Goal: Find specific page/section: Find specific page/section

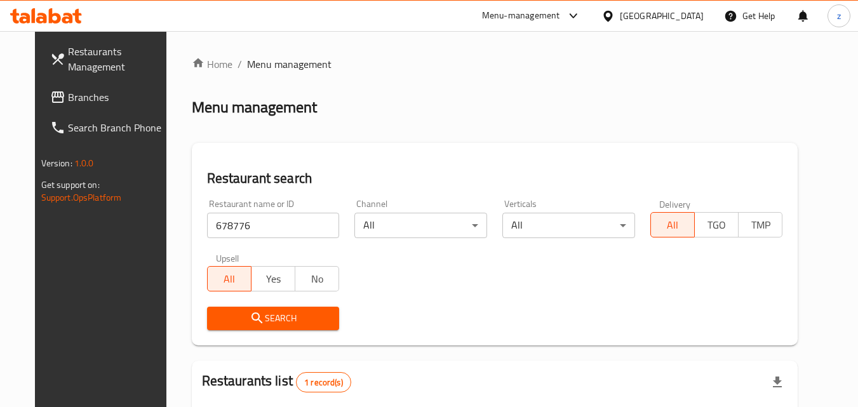
scroll to position [149, 0]
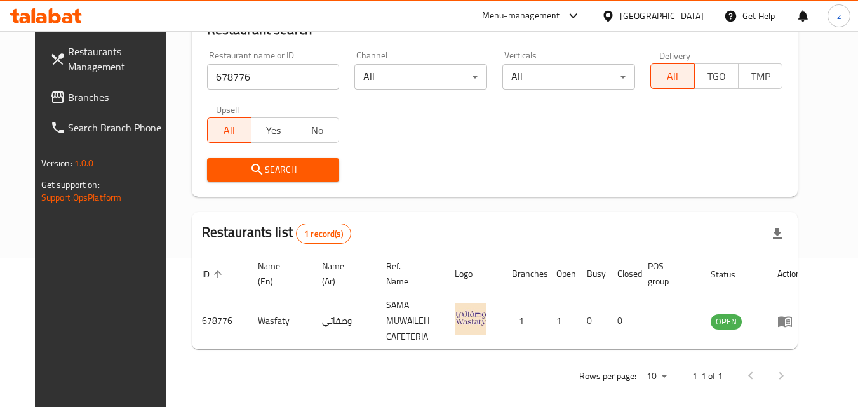
click at [616, 8] on div "[GEOGRAPHIC_DATA]" at bounding box center [652, 16] width 123 height 30
click at [616, 14] on div at bounding box center [611, 16] width 18 height 14
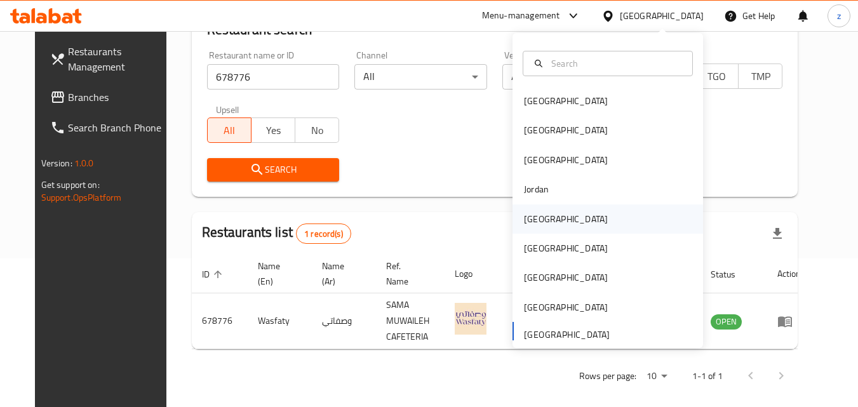
click at [565, 225] on div "Kuwait" at bounding box center [608, 219] width 191 height 29
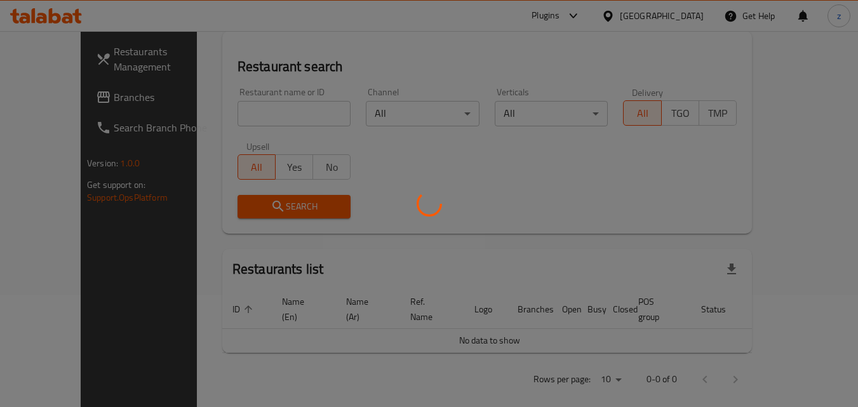
scroll to position [149, 0]
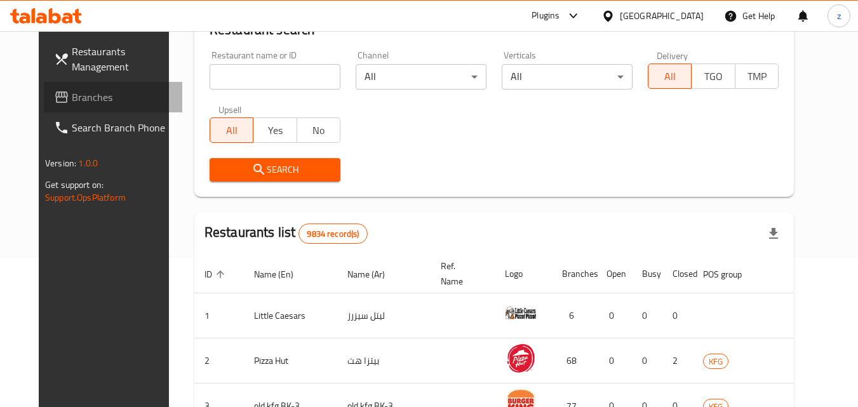
click at [72, 105] on span "Branches" at bounding box center [122, 97] width 100 height 15
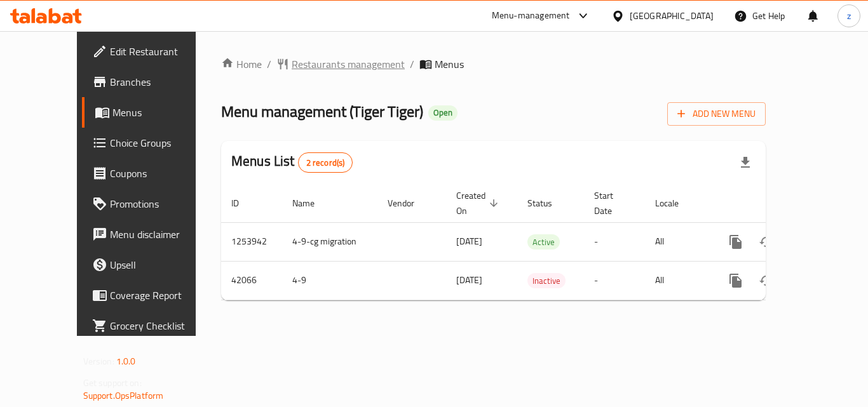
click at [292, 60] on span "Restaurants management" at bounding box center [348, 64] width 113 height 15
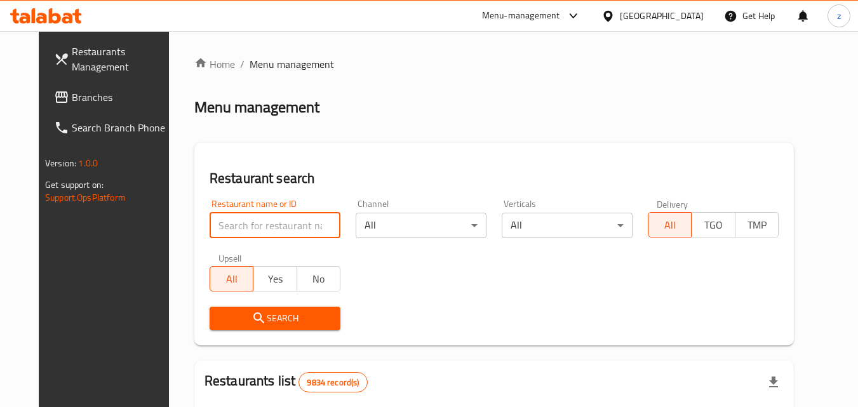
click at [259, 222] on input "search" at bounding box center [275, 225] width 131 height 25
paste input "21942"
type input "21942"
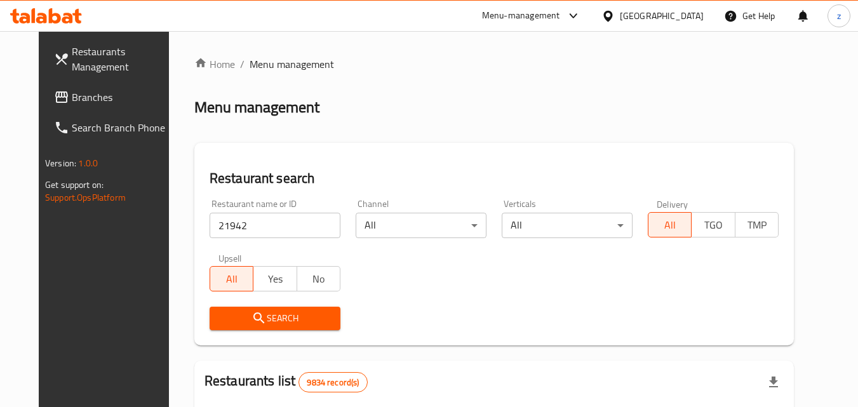
click at [264, 326] on span "Search" at bounding box center [275, 319] width 111 height 16
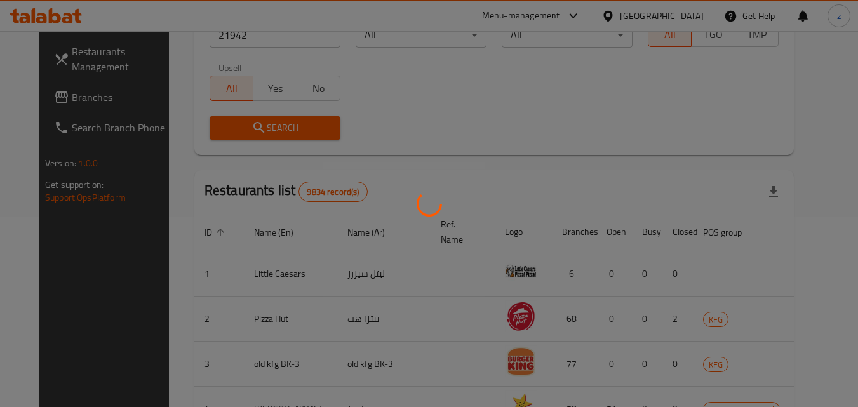
scroll to position [149, 0]
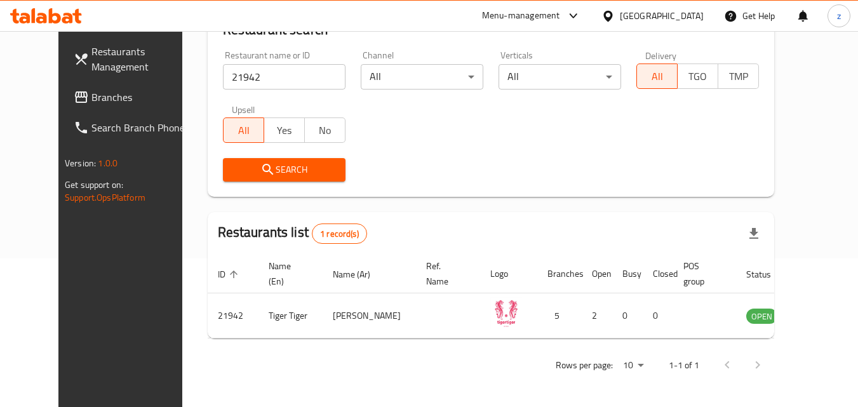
click at [615, 18] on icon at bounding box center [608, 16] width 13 height 13
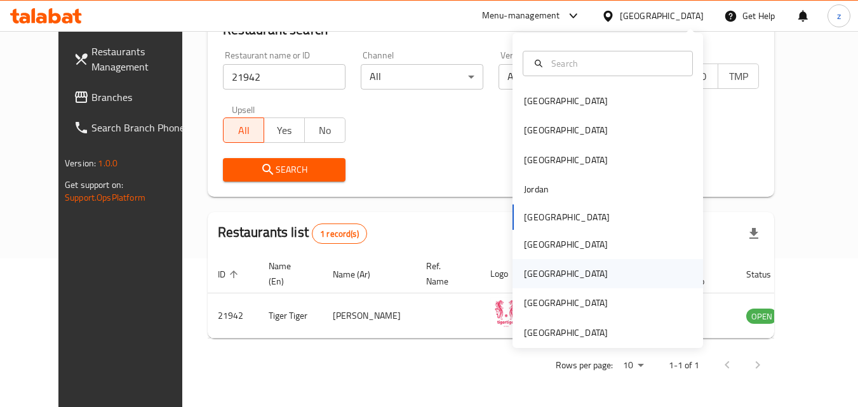
click at [532, 267] on div "[GEOGRAPHIC_DATA]" at bounding box center [566, 274] width 84 height 14
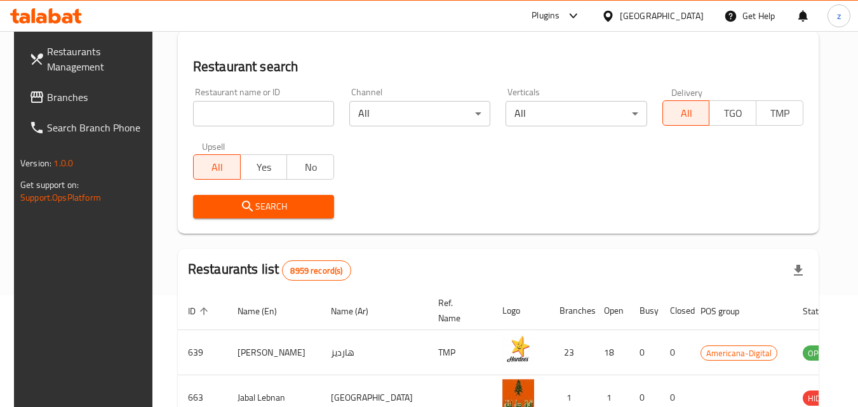
scroll to position [149, 0]
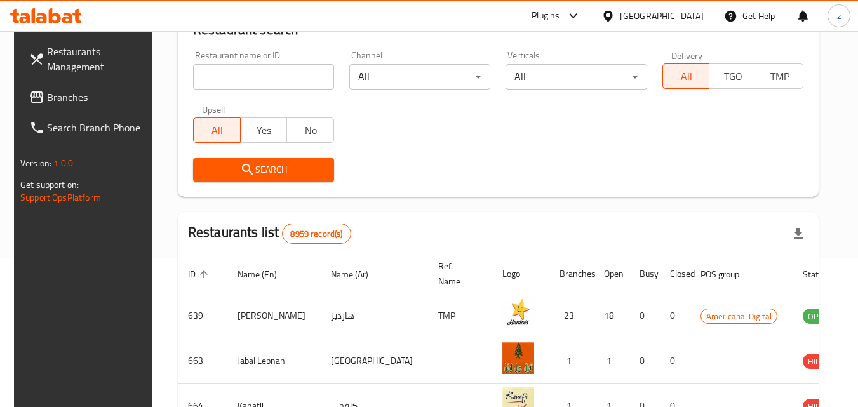
click at [58, 100] on span "Branches" at bounding box center [97, 97] width 100 height 15
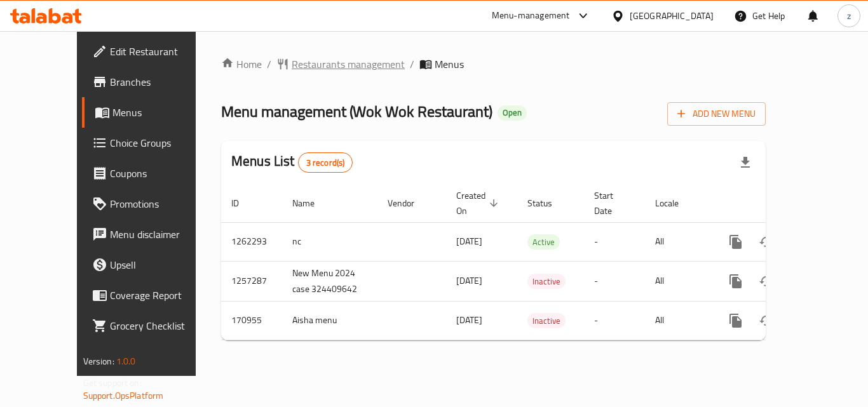
click at [305, 67] on span "Restaurants management" at bounding box center [348, 64] width 113 height 15
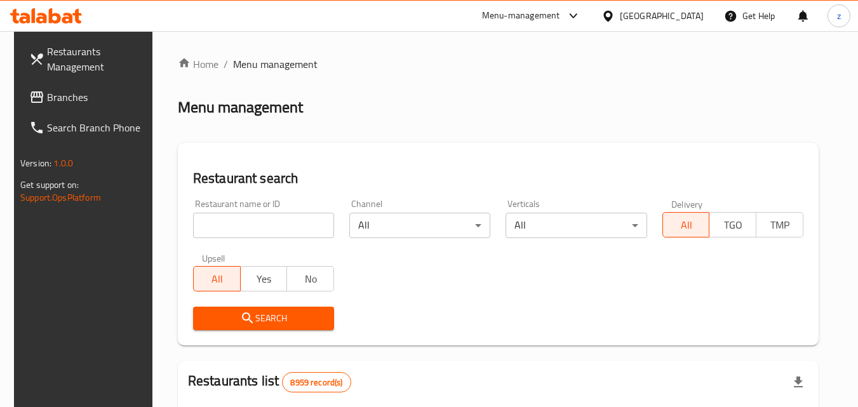
click at [236, 231] on input "search" at bounding box center [263, 225] width 141 height 25
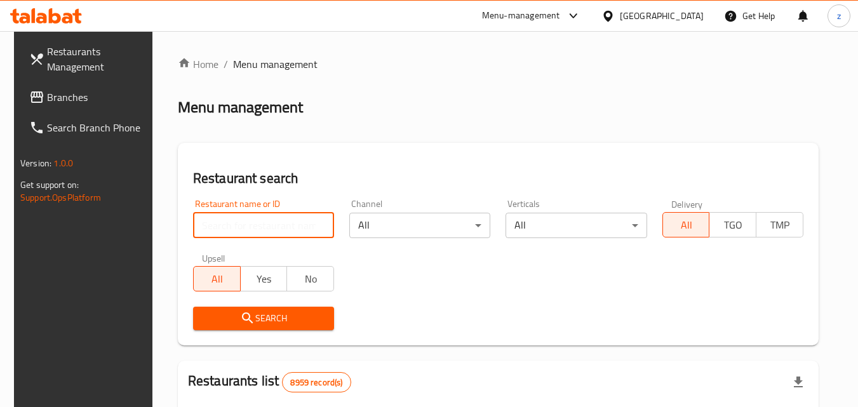
paste input "616771"
type input "616771"
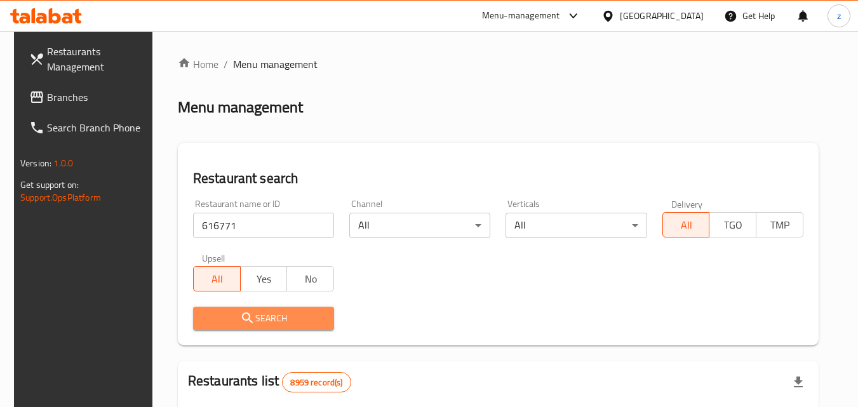
click at [251, 320] on span "Search" at bounding box center [263, 319] width 121 height 16
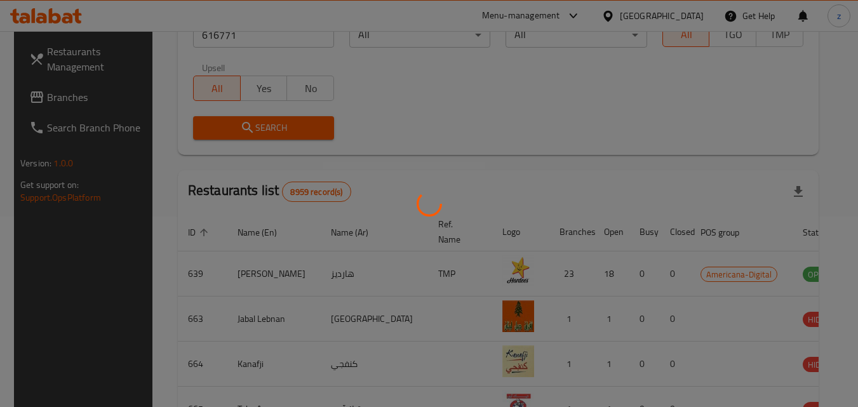
scroll to position [149, 0]
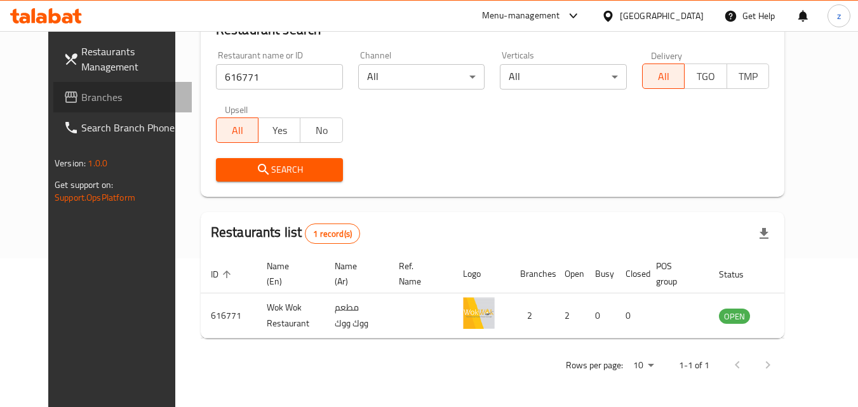
click at [81, 98] on span "Branches" at bounding box center [131, 97] width 100 height 15
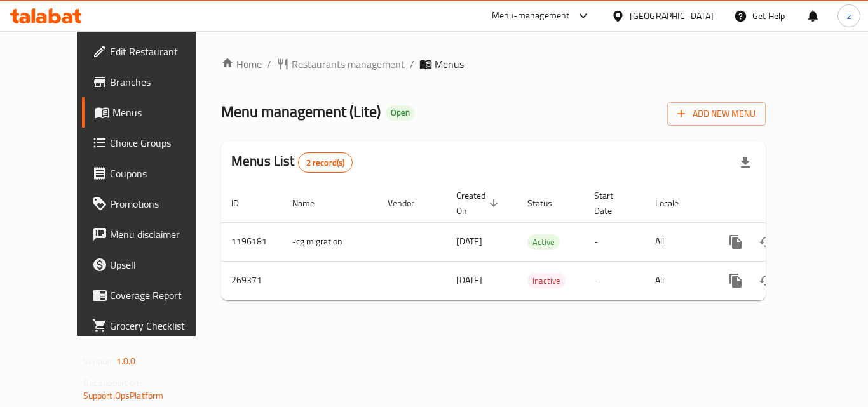
click at [292, 60] on span "Restaurants management" at bounding box center [348, 64] width 113 height 15
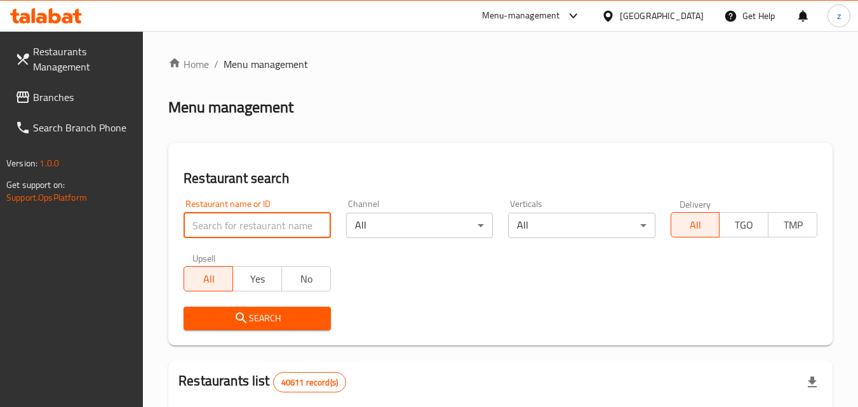
click at [278, 222] on input "search" at bounding box center [257, 225] width 147 height 25
paste input "627739"
type input "627739"
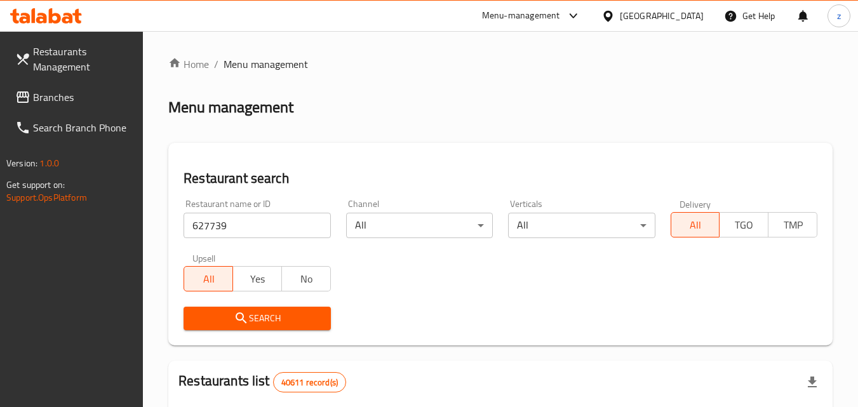
click at [276, 314] on span "Search" at bounding box center [257, 319] width 126 height 16
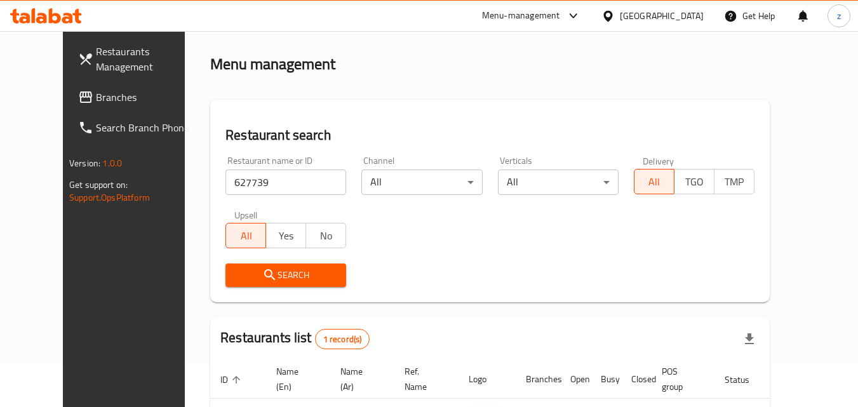
scroll to position [22, 0]
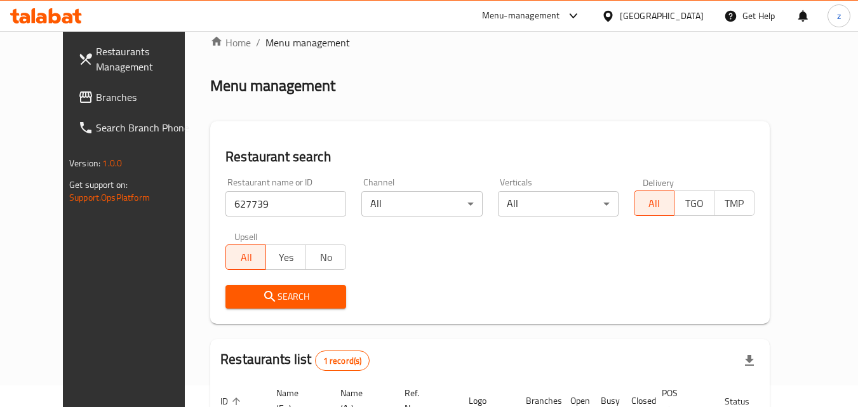
click at [642, 12] on div "United Arab Emirates" at bounding box center [662, 16] width 84 height 14
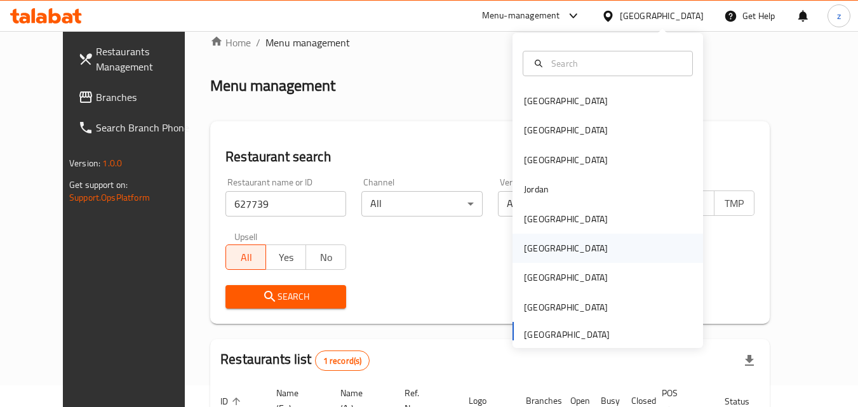
click at [534, 253] on div "[GEOGRAPHIC_DATA]" at bounding box center [566, 248] width 84 height 14
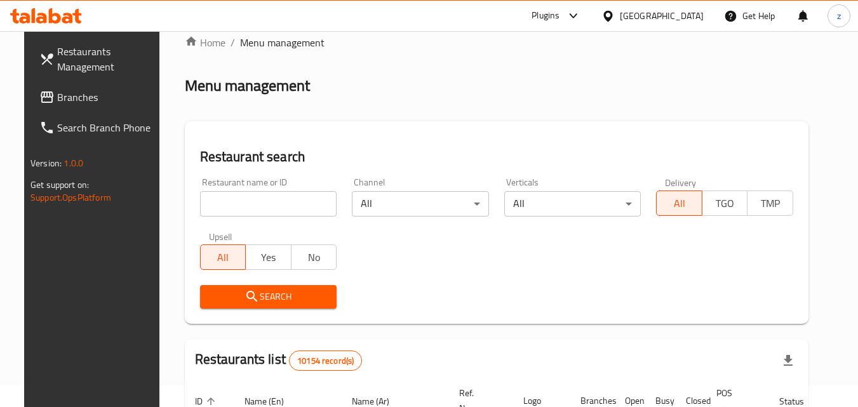
click at [57, 93] on span "Branches" at bounding box center [107, 97] width 100 height 15
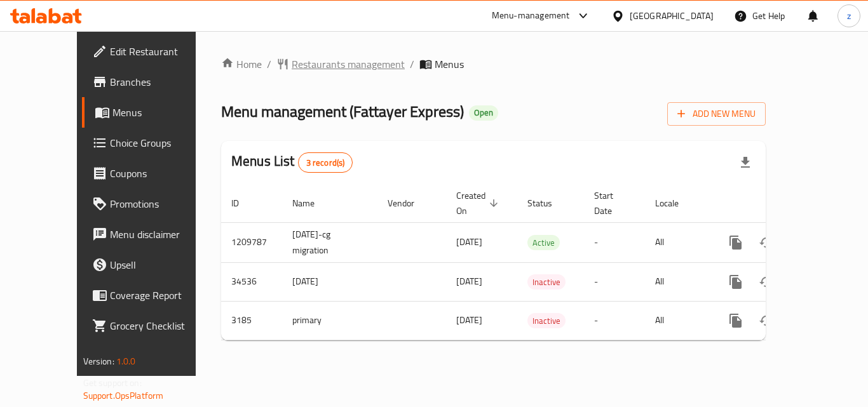
click at [306, 69] on span "Restaurants management" at bounding box center [348, 64] width 113 height 15
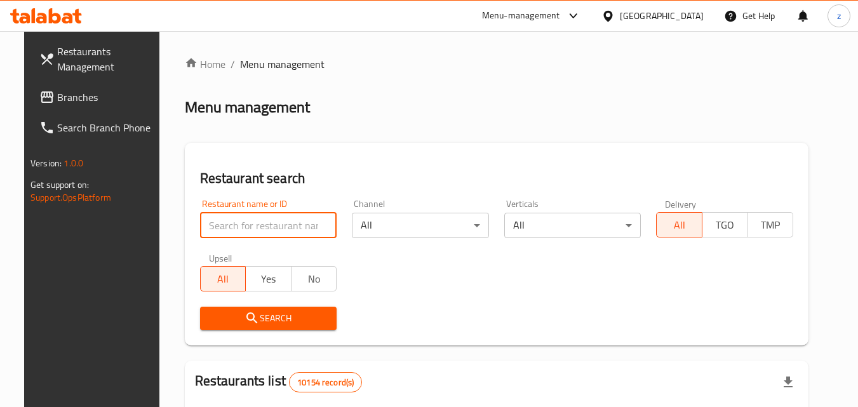
click at [250, 226] on input "search" at bounding box center [268, 225] width 137 height 25
paste input "2109"
type input "2109"
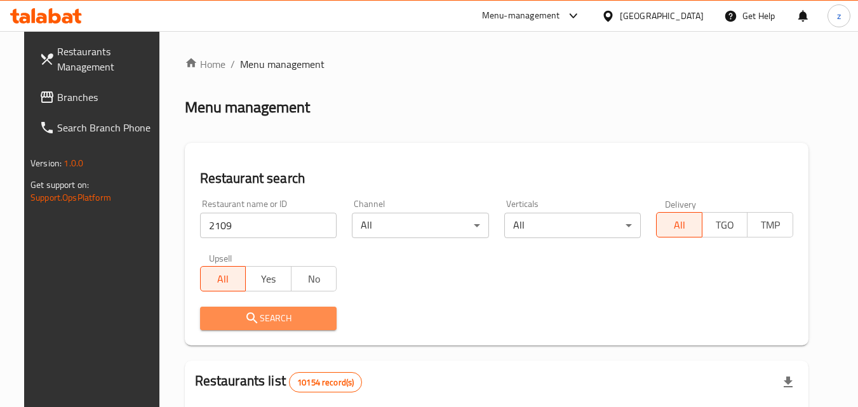
click at [231, 325] on span "Search" at bounding box center [268, 319] width 117 height 16
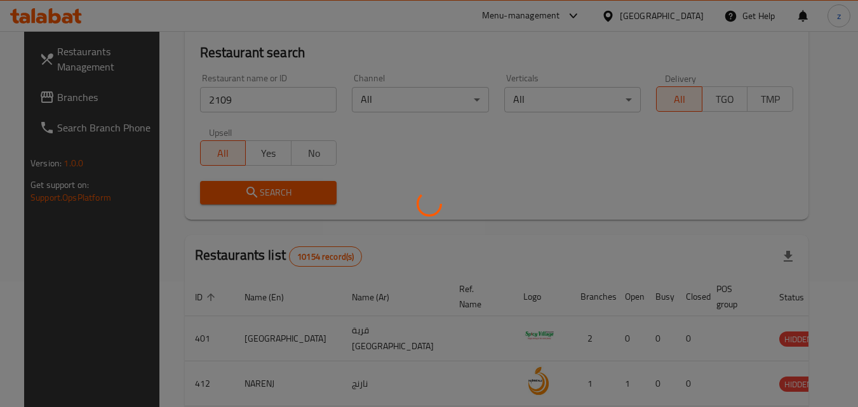
scroll to position [127, 0]
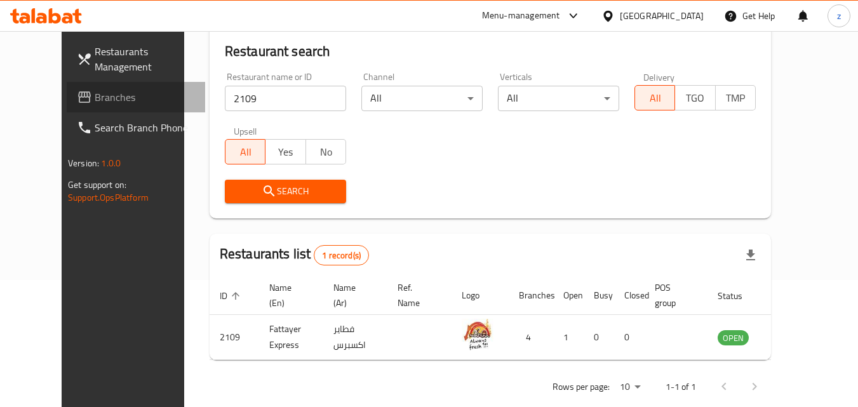
click at [95, 105] on span "Branches" at bounding box center [145, 97] width 100 height 15
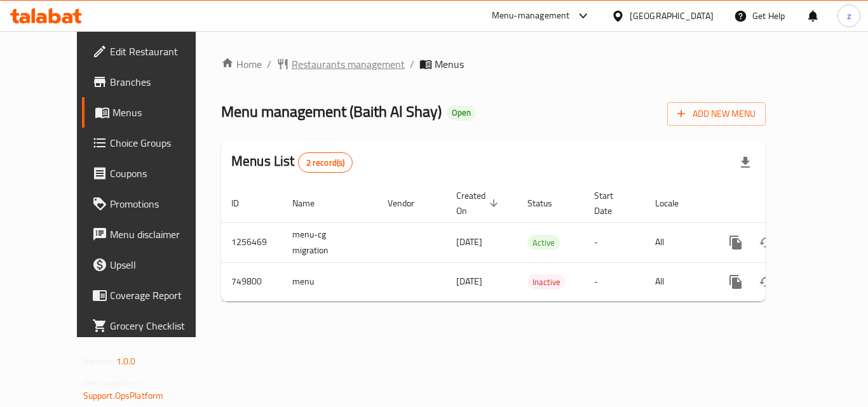
click at [292, 69] on span "Restaurants management" at bounding box center [348, 64] width 113 height 15
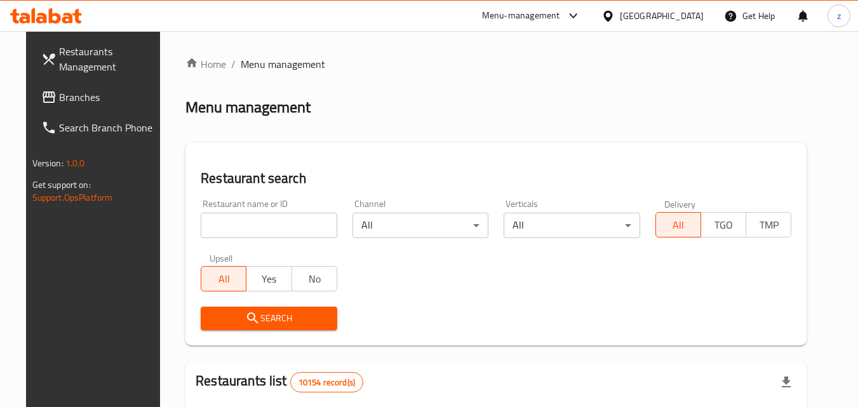
click at [204, 227] on input "search" at bounding box center [269, 225] width 137 height 25
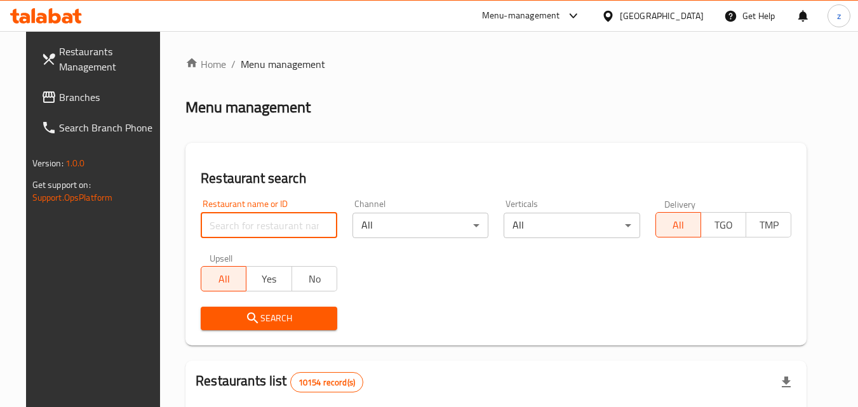
paste input "648929"
type input "648929"
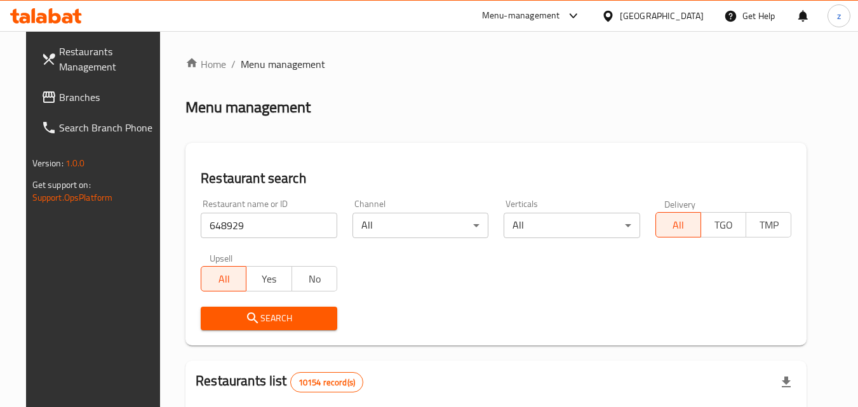
click at [285, 315] on span "Search" at bounding box center [269, 319] width 116 height 16
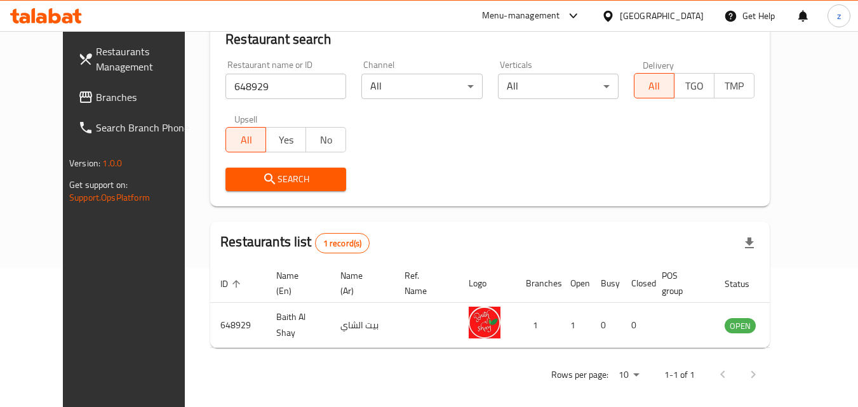
scroll to position [149, 0]
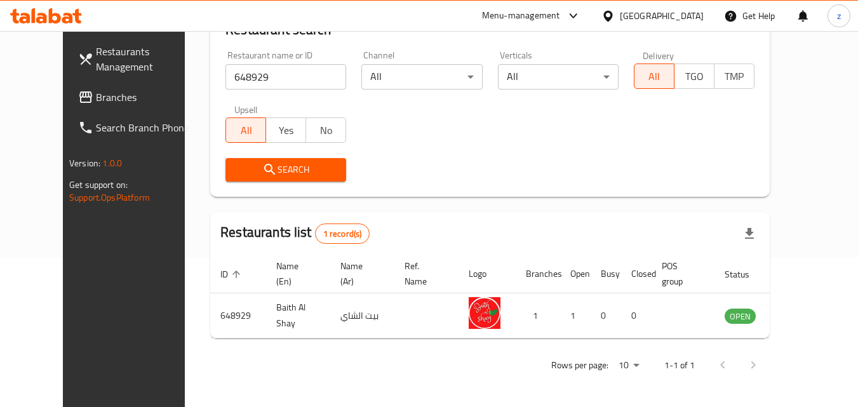
click at [615, 10] on icon at bounding box center [608, 16] width 13 height 13
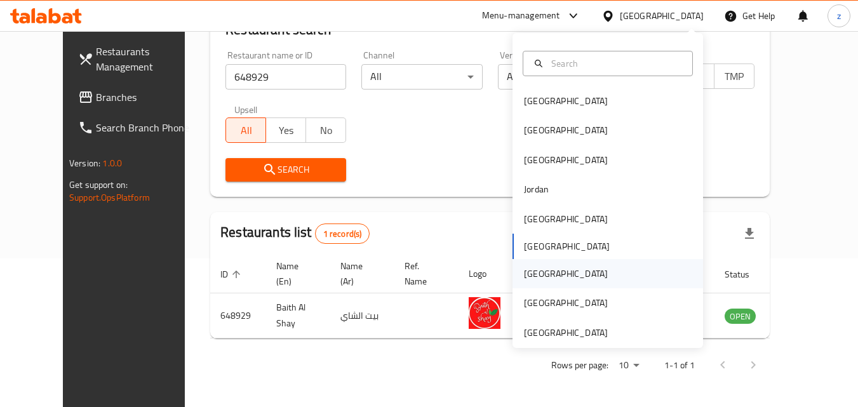
click at [551, 269] on div "[GEOGRAPHIC_DATA]" at bounding box center [608, 273] width 191 height 29
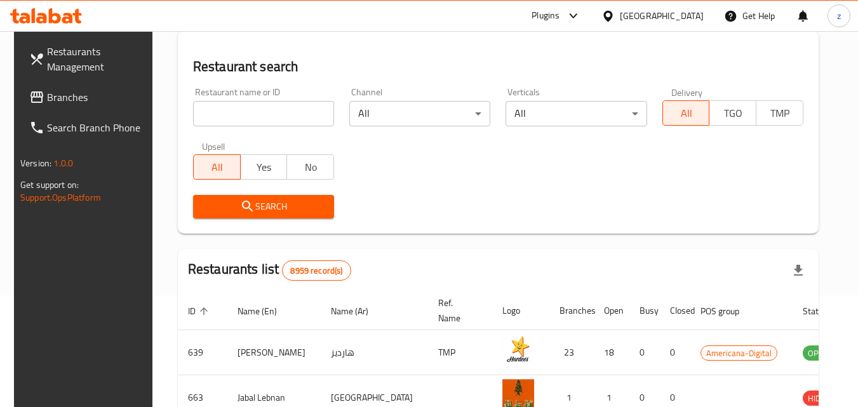
scroll to position [149, 0]
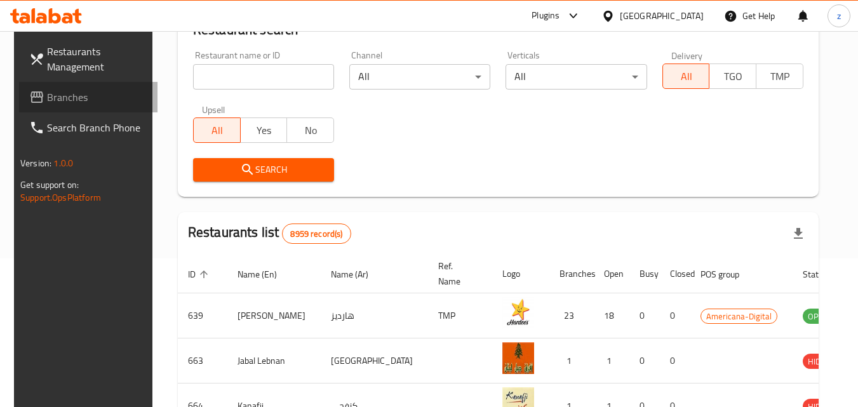
click at [73, 100] on span "Branches" at bounding box center [97, 97] width 100 height 15
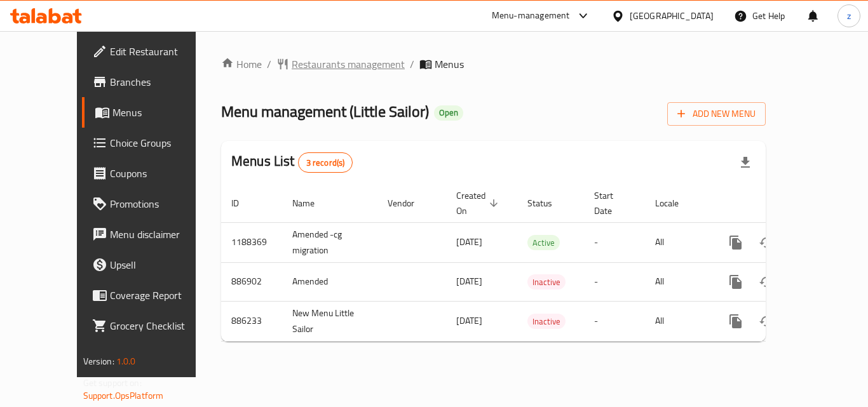
click at [292, 70] on span "Restaurants management" at bounding box center [348, 64] width 113 height 15
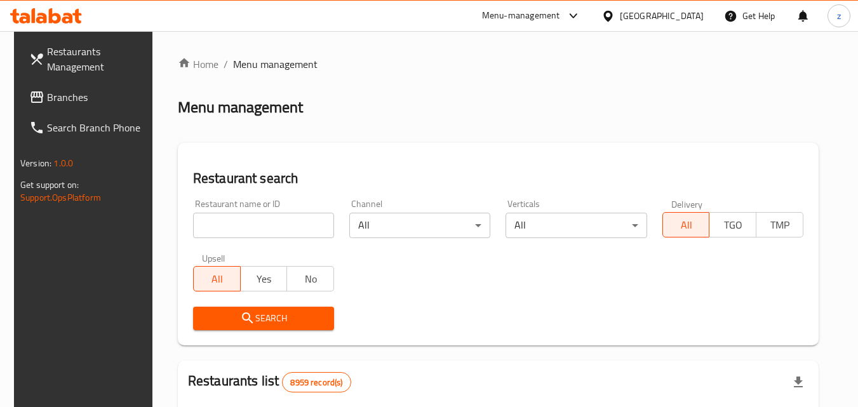
click at [240, 227] on input "search" at bounding box center [263, 225] width 141 height 25
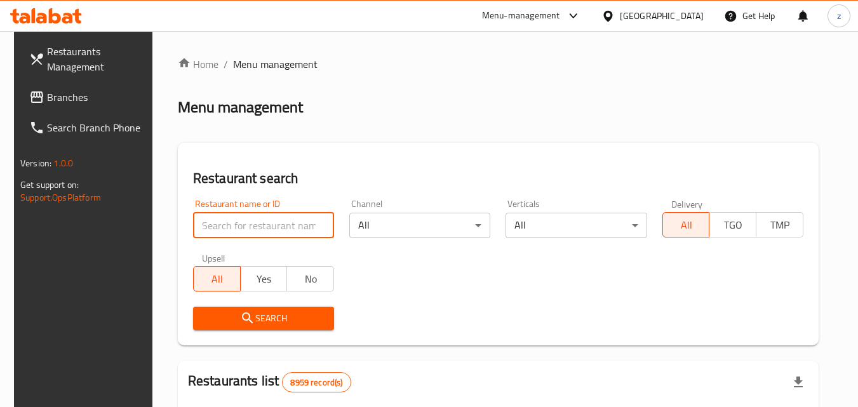
paste input "2945"
type input "2945"
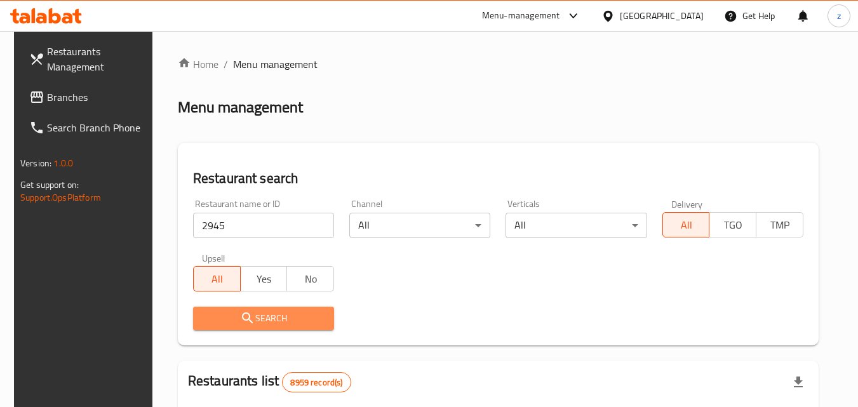
click at [253, 313] on span "Search" at bounding box center [263, 319] width 121 height 16
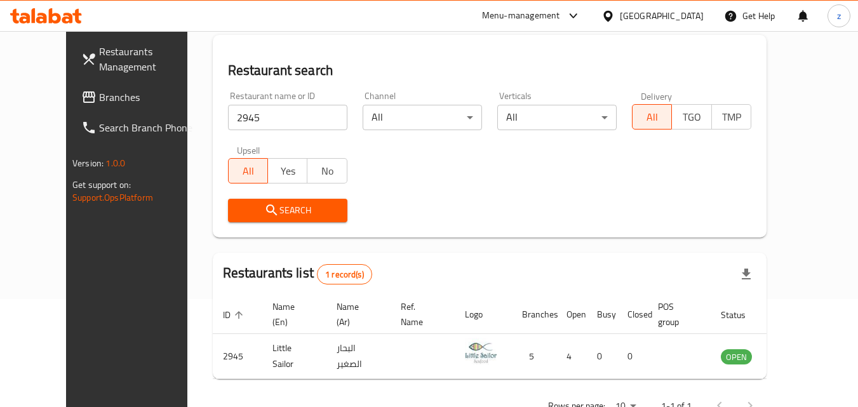
scroll to position [127, 0]
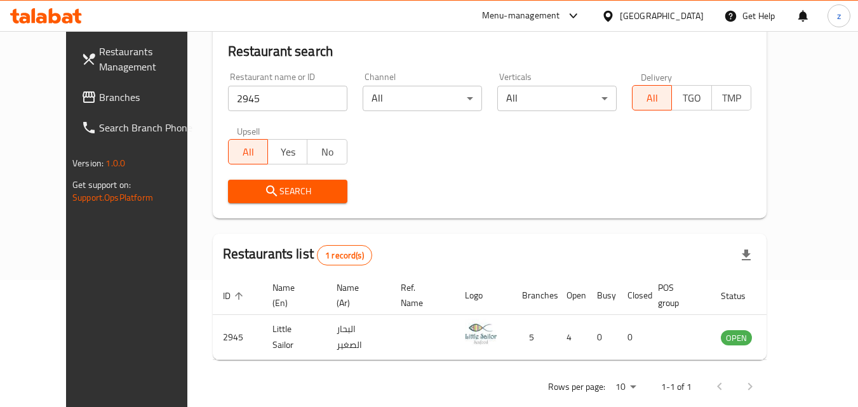
click at [682, 20] on div "Qatar" at bounding box center [662, 16] width 84 height 14
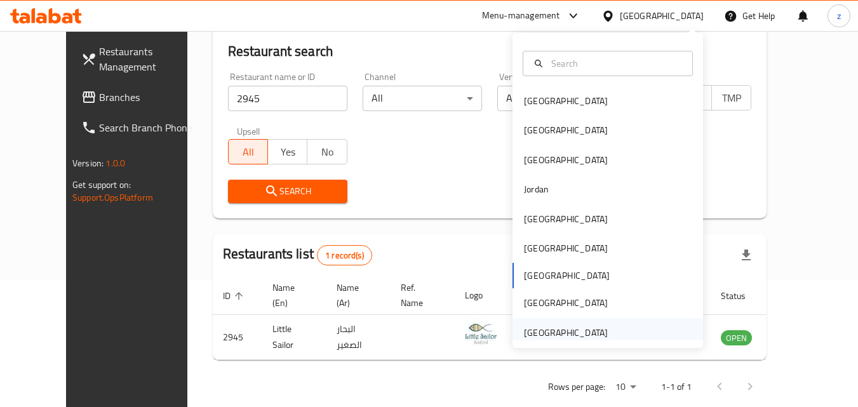
click at [600, 324] on div "United Arab Emirates" at bounding box center [566, 332] width 104 height 29
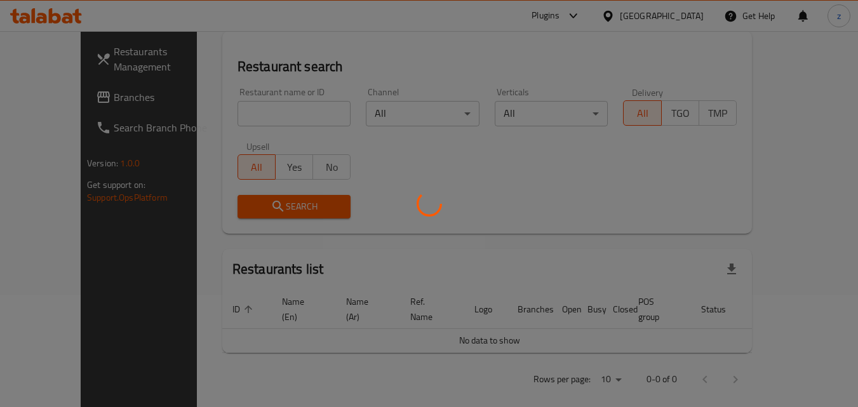
scroll to position [127, 0]
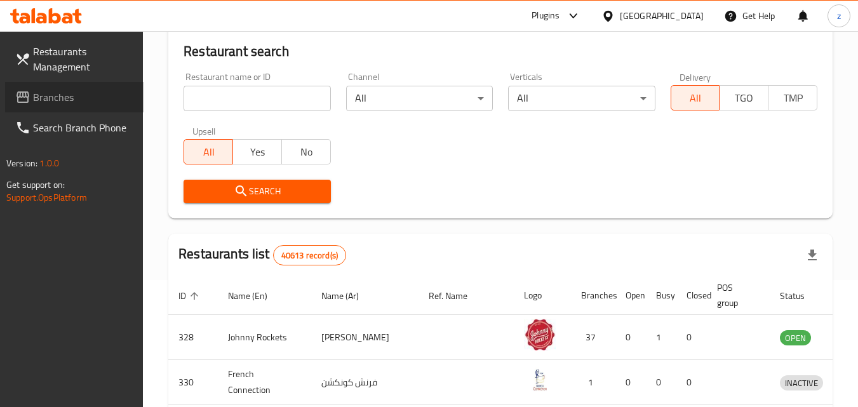
click at [62, 99] on span "Branches" at bounding box center [83, 97] width 100 height 15
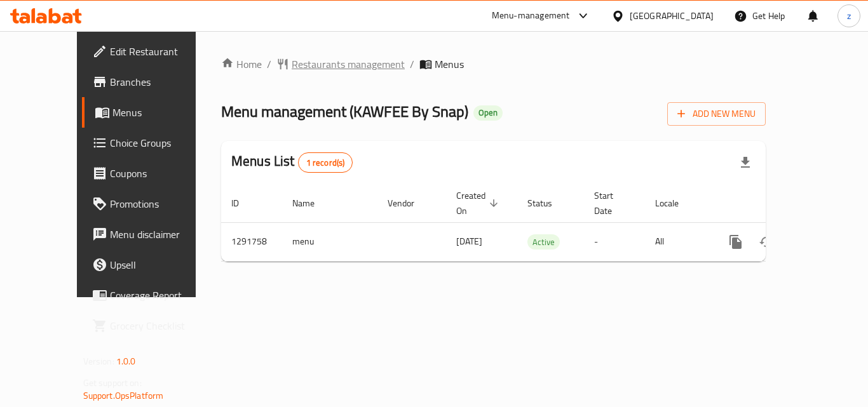
click at [292, 63] on span "Restaurants management" at bounding box center [348, 64] width 113 height 15
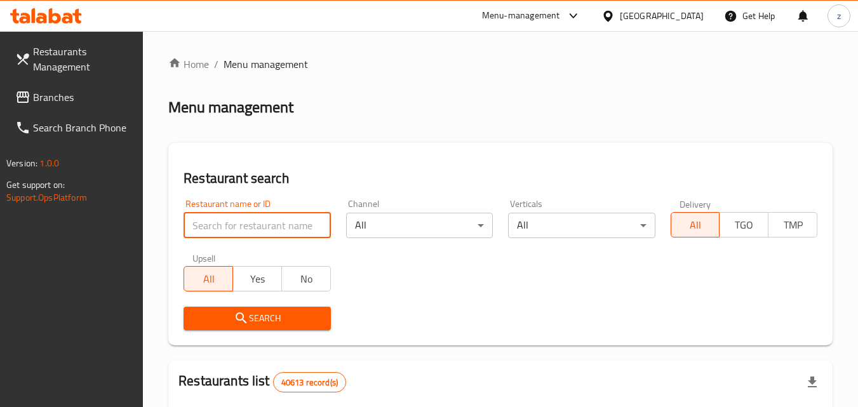
click at [206, 231] on input "search" at bounding box center [257, 225] width 147 height 25
paste input "698907"
type input "698907"
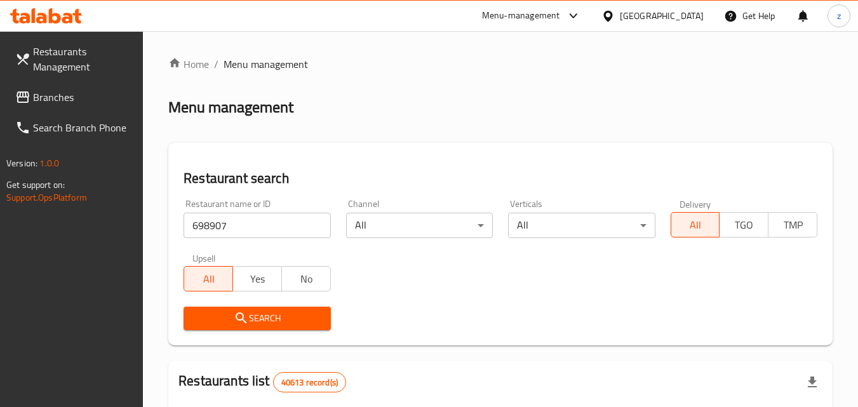
click at [233, 320] on span "Search" at bounding box center [257, 319] width 126 height 16
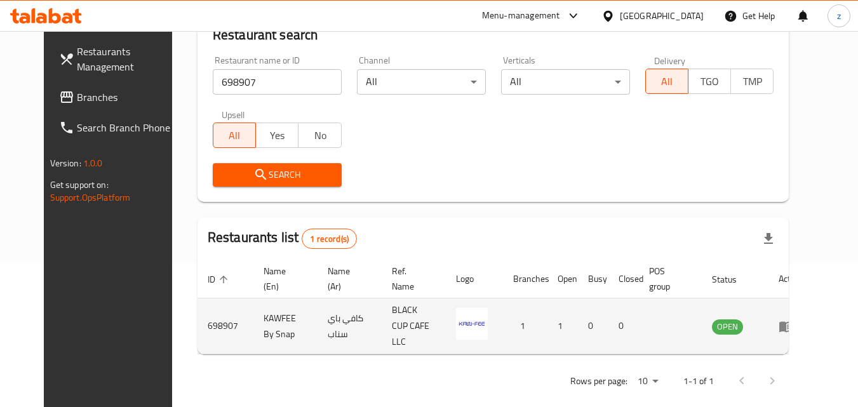
scroll to position [149, 0]
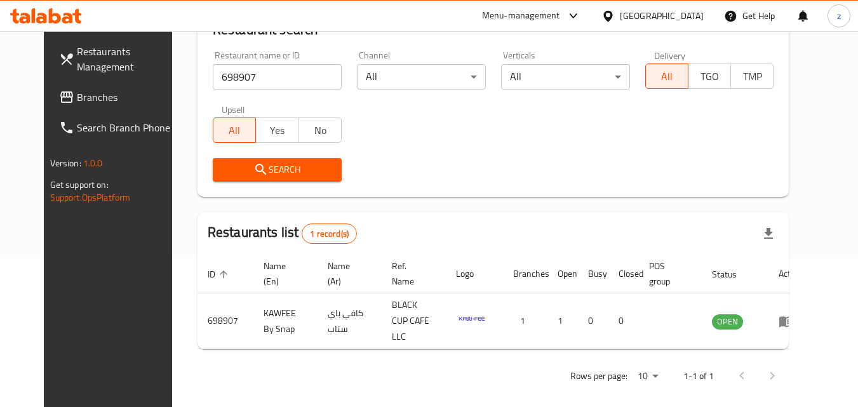
click at [659, 20] on div "[GEOGRAPHIC_DATA]" at bounding box center [662, 16] width 84 height 14
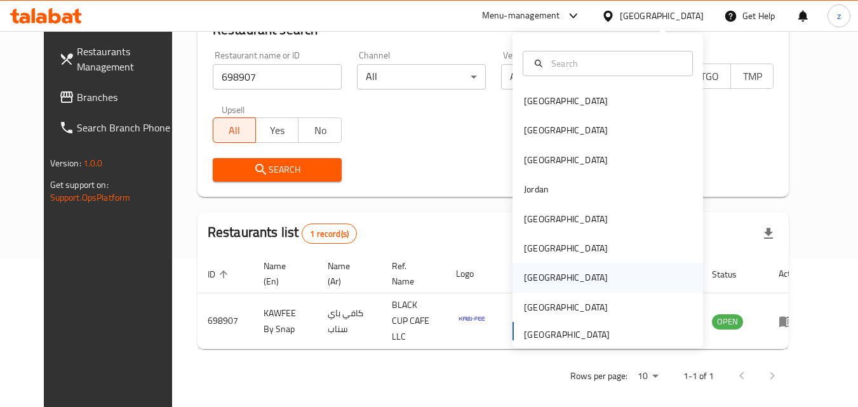
click at [540, 276] on div "[GEOGRAPHIC_DATA]" at bounding box center [566, 277] width 104 height 29
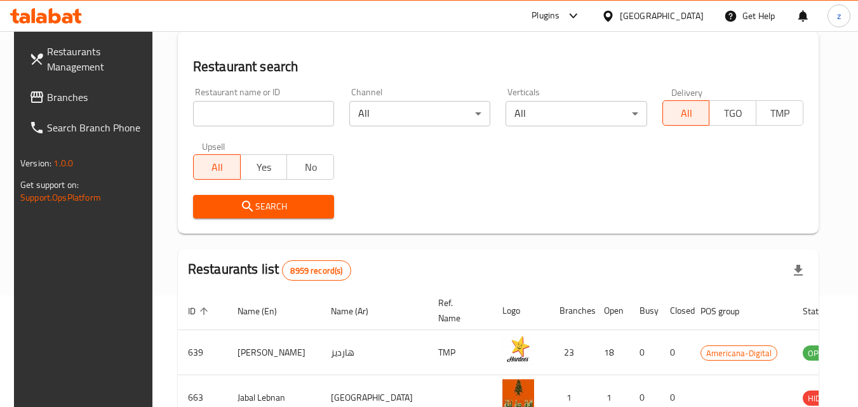
scroll to position [149, 0]
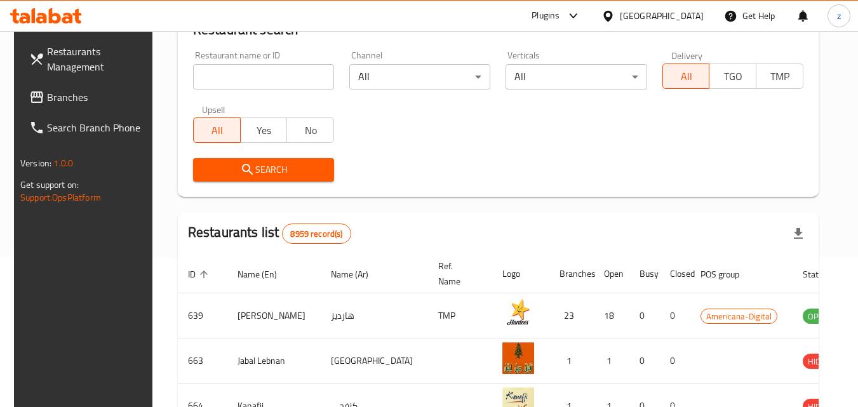
click at [60, 96] on span "Branches" at bounding box center [97, 97] width 100 height 15
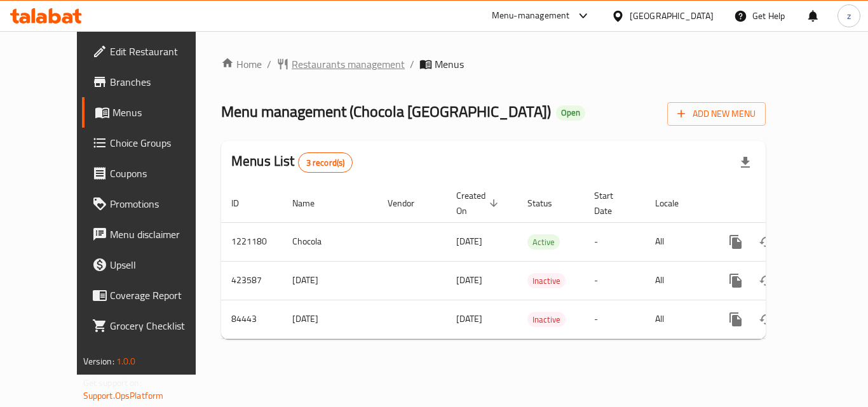
click at [304, 60] on span "Restaurants management" at bounding box center [348, 64] width 113 height 15
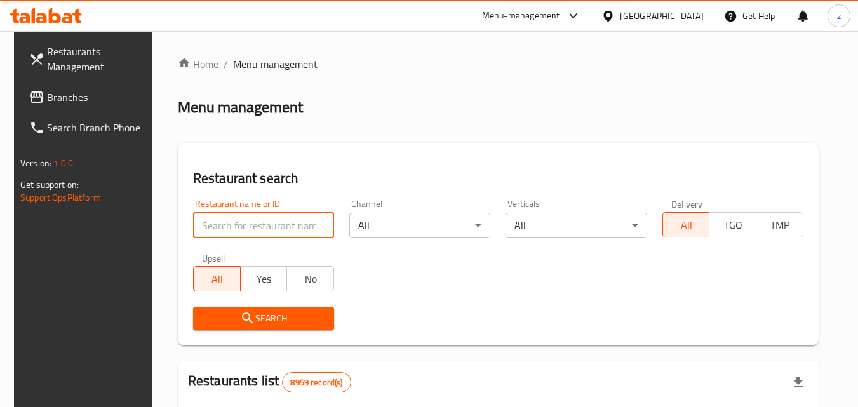
click at [260, 226] on input "search" at bounding box center [263, 225] width 141 height 25
paste input "600759"
type input "600759"
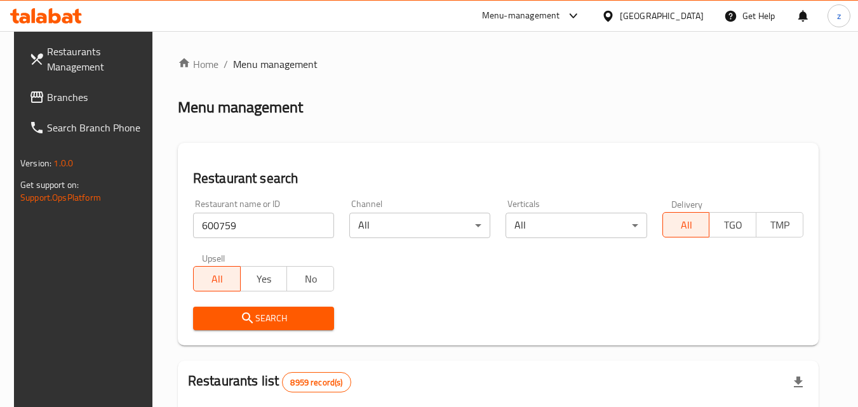
click at [271, 307] on button "Search" at bounding box center [263, 319] width 141 height 24
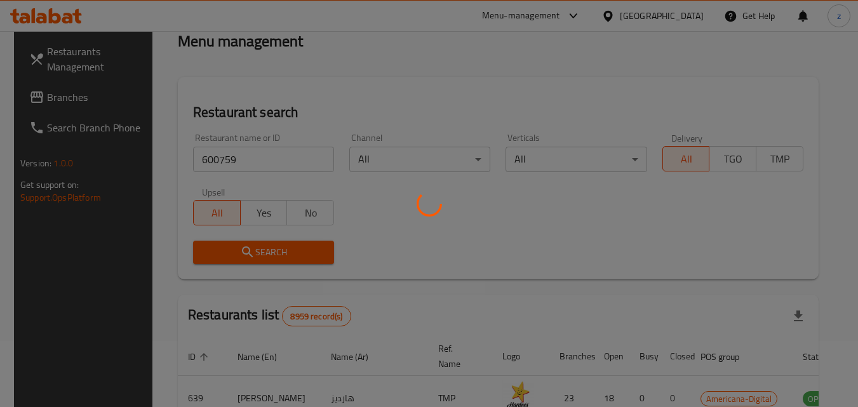
scroll to position [127, 0]
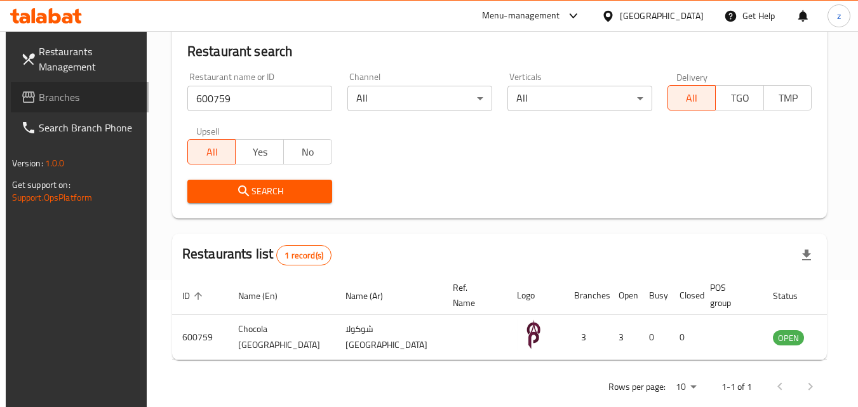
click at [51, 97] on span "Branches" at bounding box center [89, 97] width 100 height 15
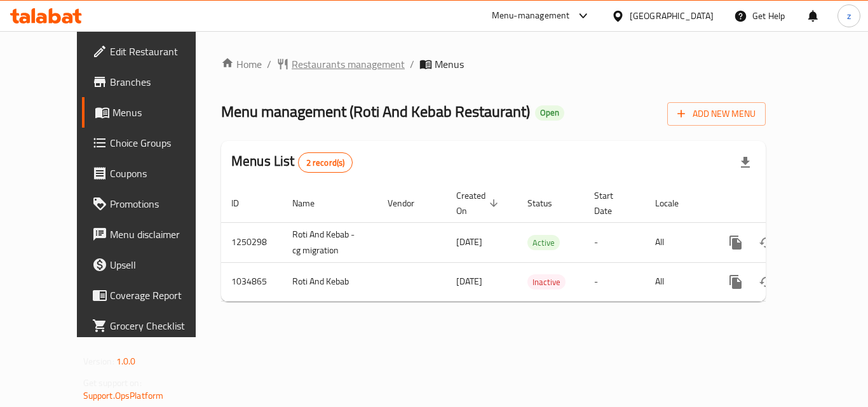
click at [292, 65] on span "Restaurants management" at bounding box center [348, 64] width 113 height 15
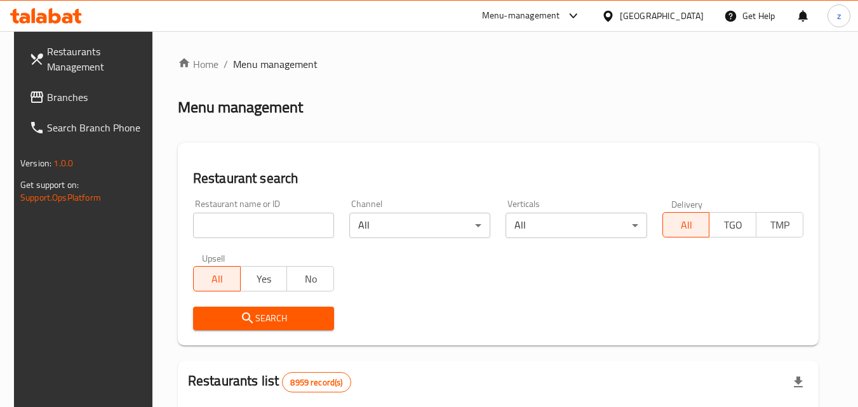
click at [253, 224] on input "search" at bounding box center [263, 225] width 141 height 25
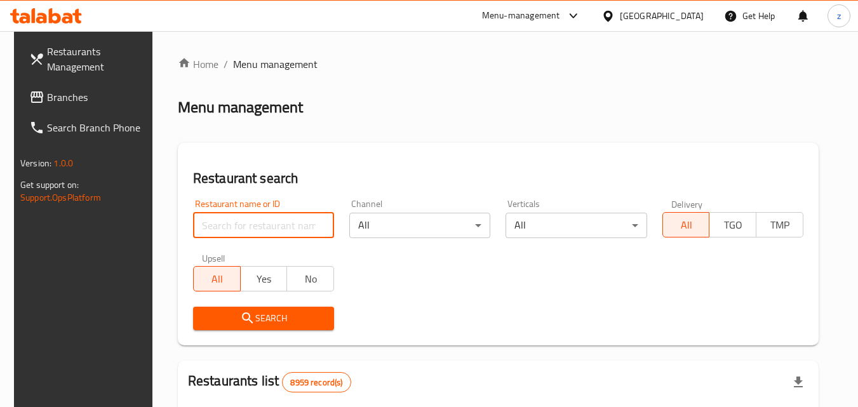
paste input "661593"
type input "661593"
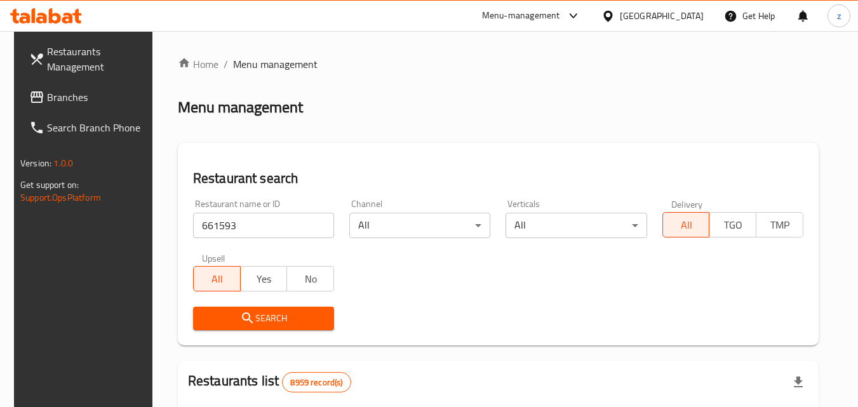
click at [294, 323] on span "Search" at bounding box center [263, 319] width 121 height 16
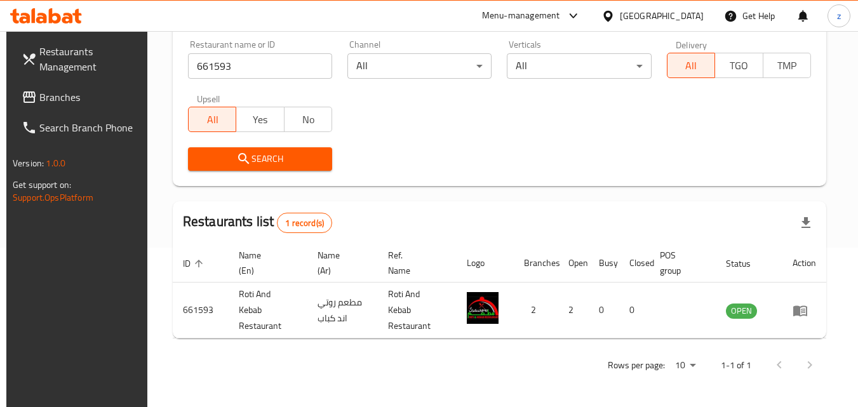
scroll to position [159, 0]
click at [58, 98] on span "Branches" at bounding box center [89, 97] width 100 height 15
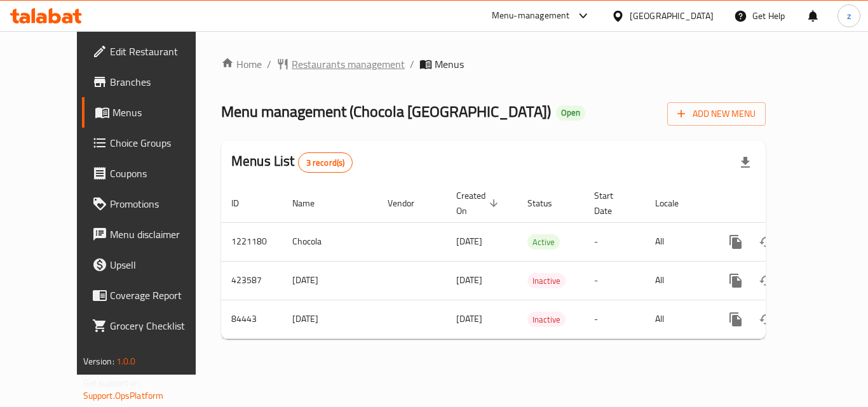
click at [295, 67] on span "Restaurants management" at bounding box center [348, 64] width 113 height 15
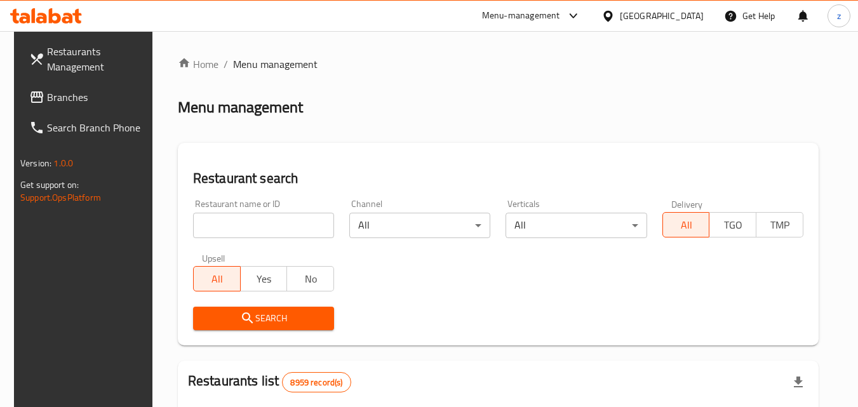
click at [265, 223] on input "search" at bounding box center [263, 225] width 141 height 25
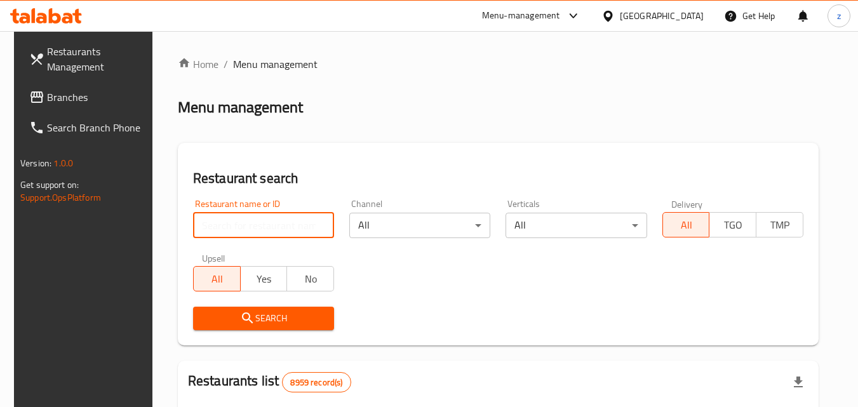
paste input "600759"
type input "600759"
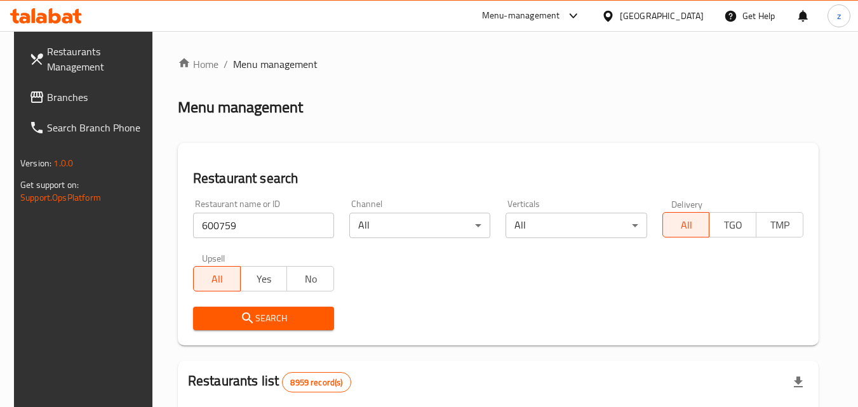
click at [273, 311] on span "Search" at bounding box center [263, 319] width 121 height 16
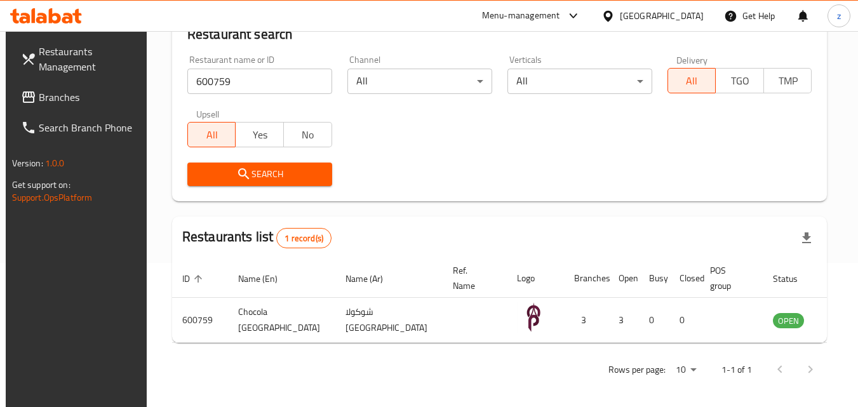
scroll to position [149, 0]
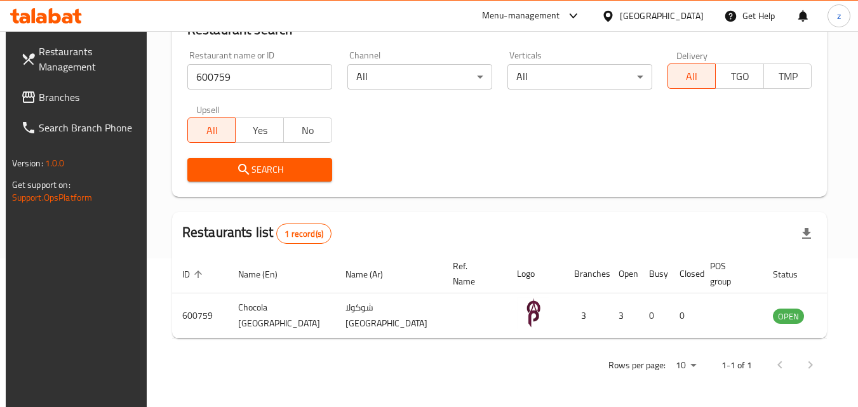
click at [659, 17] on div "[GEOGRAPHIC_DATA]" at bounding box center [652, 16] width 123 height 30
click at [615, 17] on icon at bounding box center [608, 16] width 13 height 13
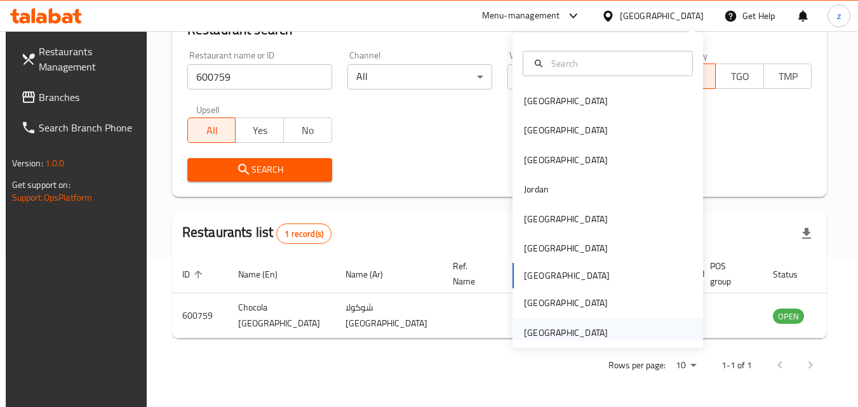
click at [564, 337] on div "[GEOGRAPHIC_DATA]" at bounding box center [566, 333] width 84 height 14
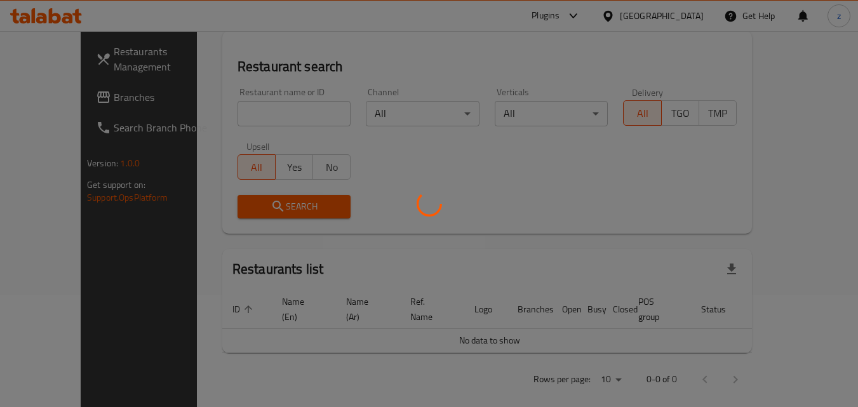
scroll to position [149, 0]
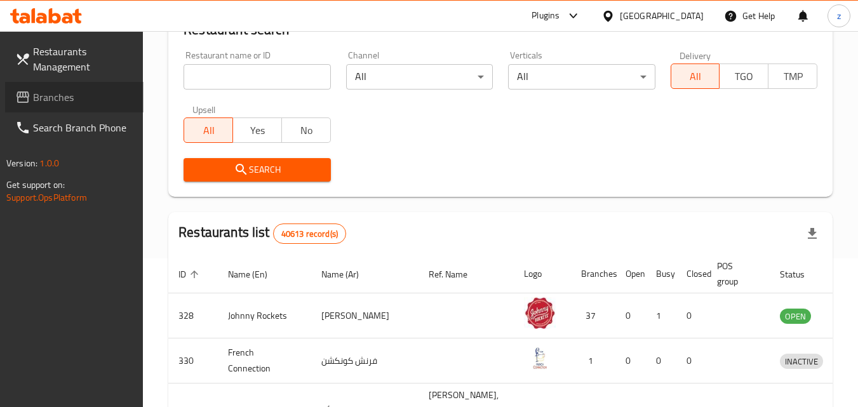
click at [72, 100] on span "Branches" at bounding box center [83, 97] width 100 height 15
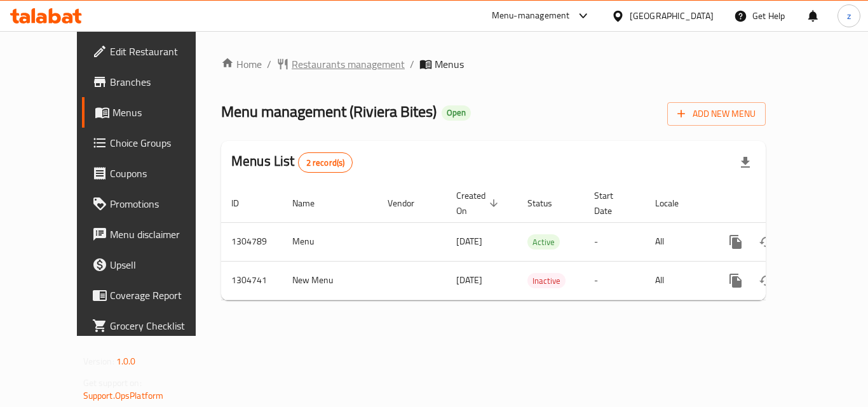
click at [292, 68] on span "Restaurants management" at bounding box center [348, 64] width 113 height 15
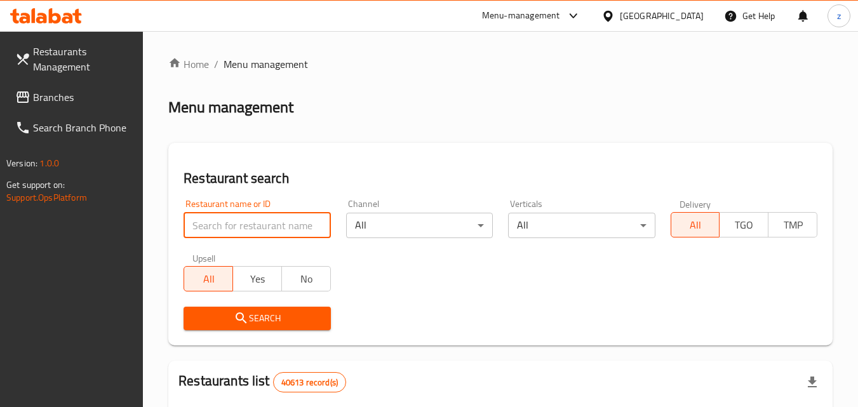
click at [241, 228] on input "search" at bounding box center [257, 225] width 147 height 25
paste input "703322"
type input "703322"
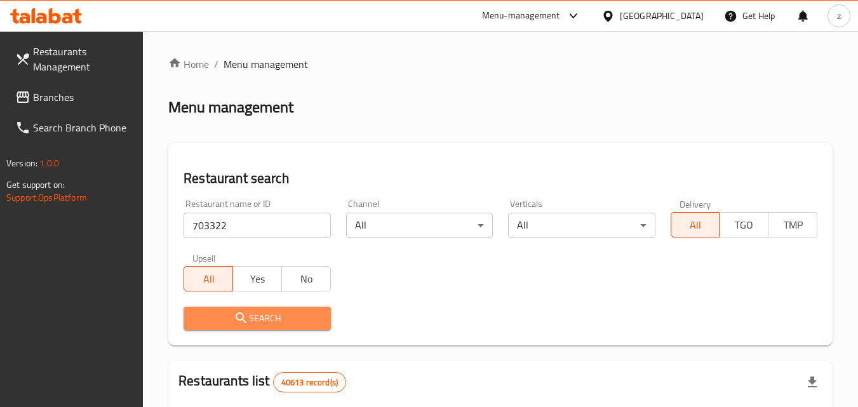
click at [228, 311] on span "Search" at bounding box center [257, 319] width 126 height 16
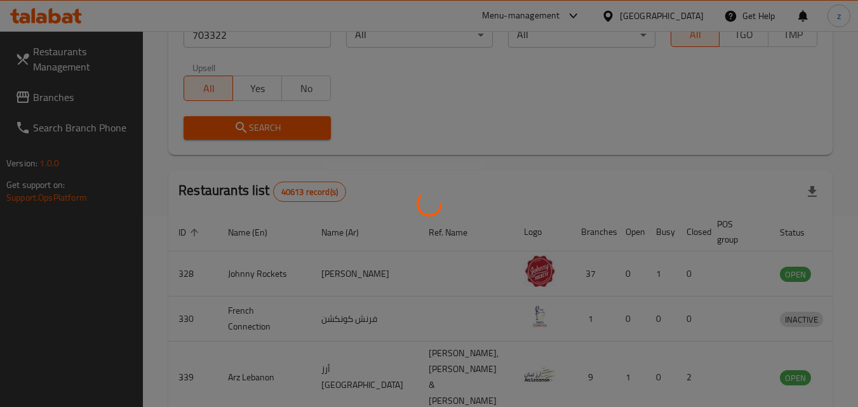
scroll to position [149, 0]
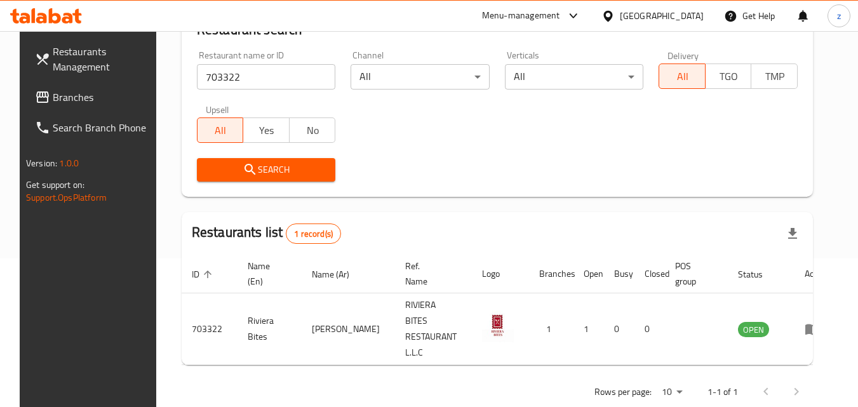
click at [621, 11] on div "United Arab Emirates" at bounding box center [662, 16] width 84 height 14
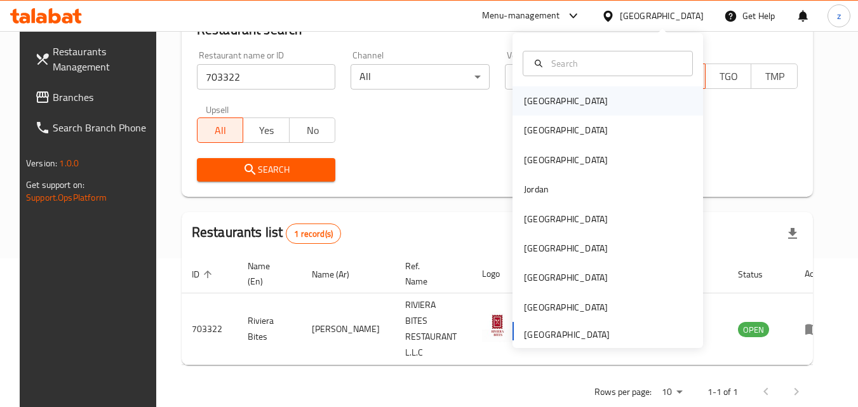
click at [555, 104] on div "[GEOGRAPHIC_DATA]" at bounding box center [608, 100] width 191 height 29
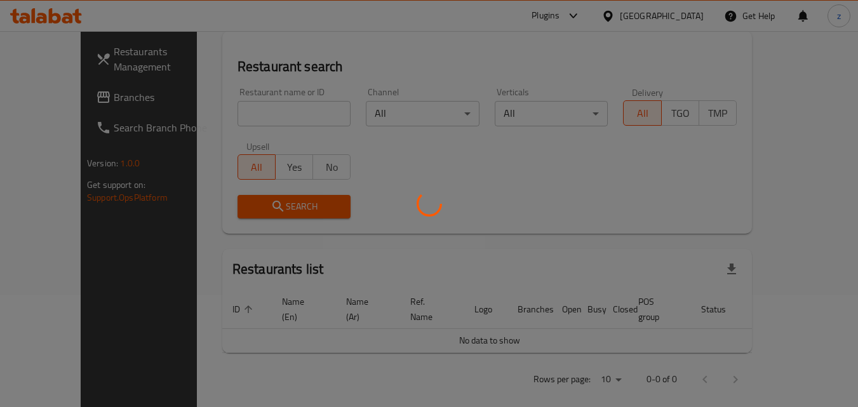
scroll to position [149, 0]
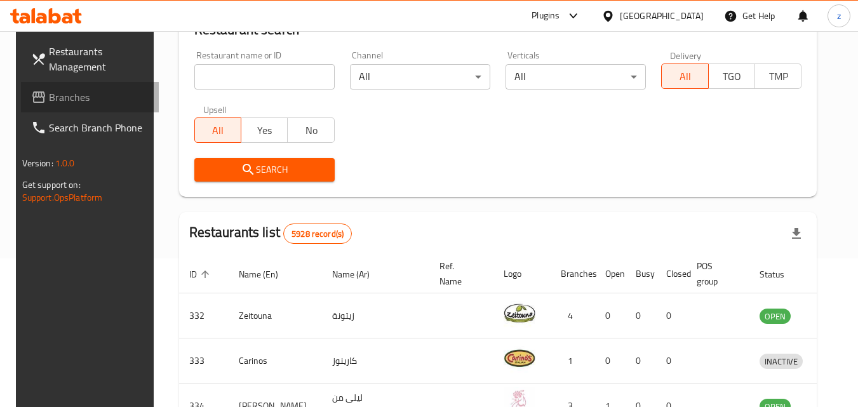
click at [32, 99] on span at bounding box center [40, 97] width 18 height 15
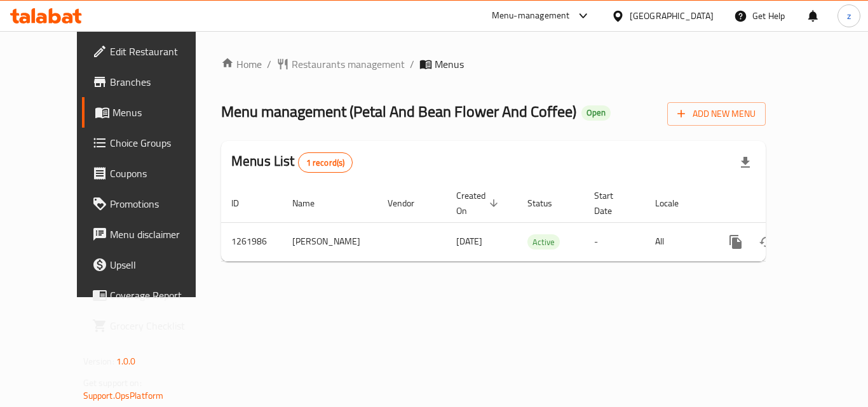
click at [545, 158] on div "Menus List 1 record(s)" at bounding box center [493, 162] width 544 height 43
click at [292, 60] on span "Restaurants management" at bounding box center [348, 64] width 113 height 15
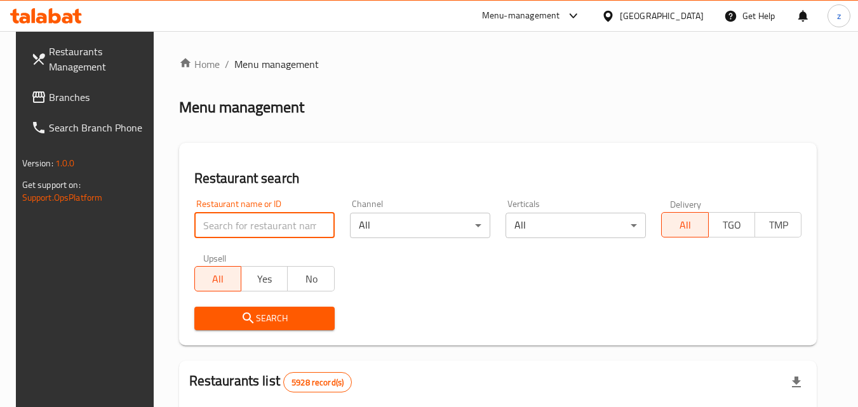
click at [257, 235] on input "search" at bounding box center [264, 225] width 140 height 25
paste input "743558"
type input "743558"
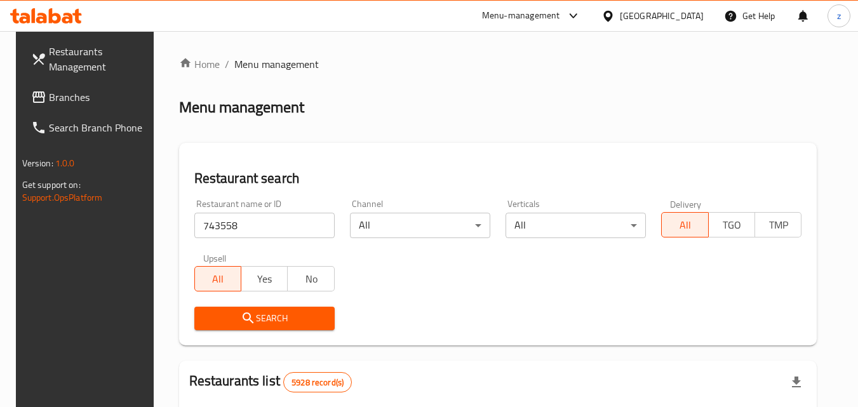
click at [274, 307] on button "Search" at bounding box center [264, 319] width 140 height 24
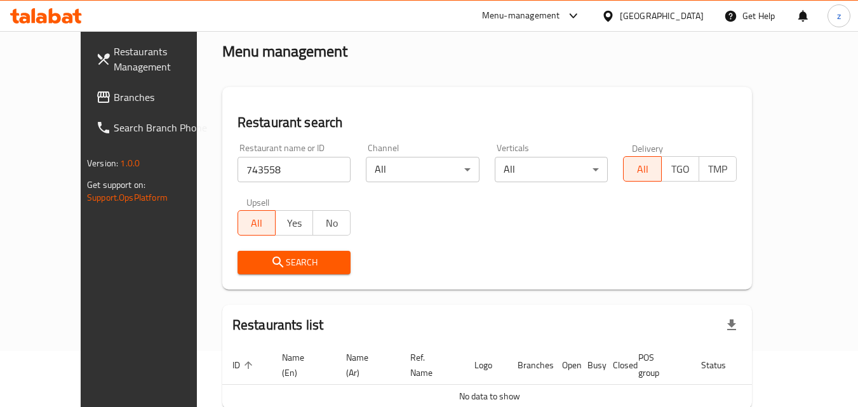
scroll to position [112, 0]
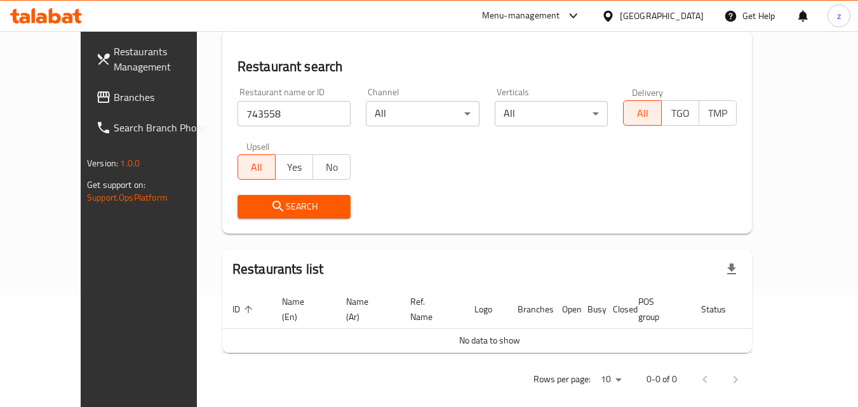
click at [296, 204] on span "Search" at bounding box center [294, 207] width 93 height 16
click at [114, 98] on span "Branches" at bounding box center [164, 97] width 100 height 15
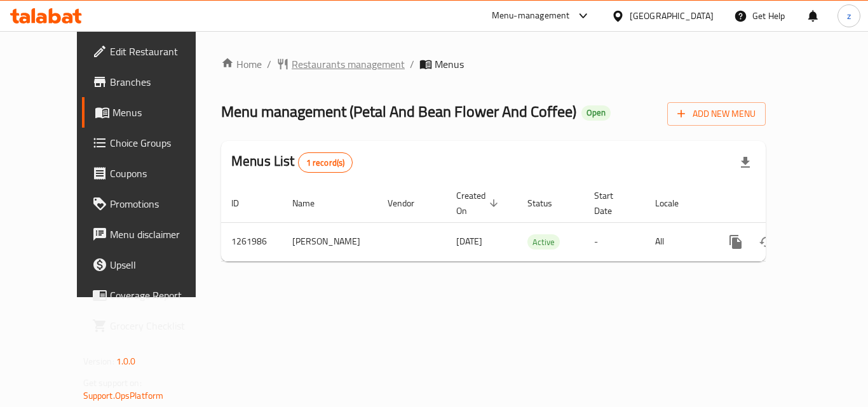
click at [316, 71] on span "Restaurants management" at bounding box center [348, 64] width 113 height 15
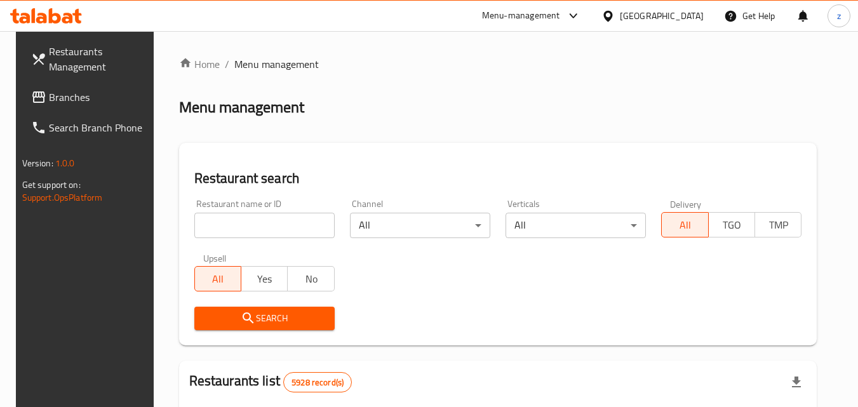
click at [269, 219] on input "search" at bounding box center [264, 225] width 140 height 25
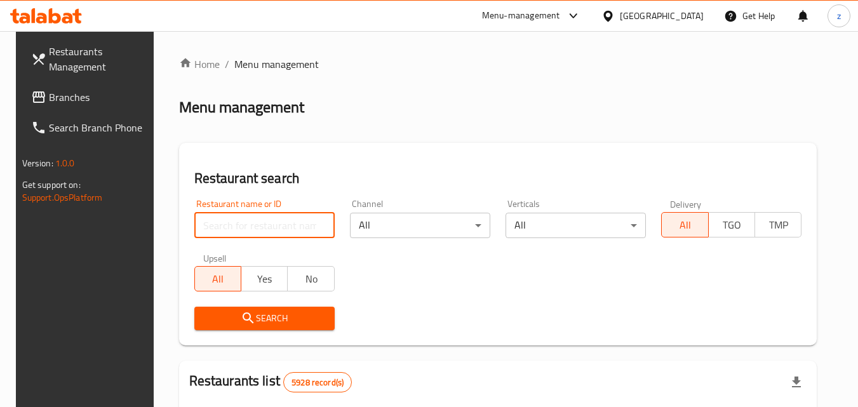
paste input "685400"
type input "685400"
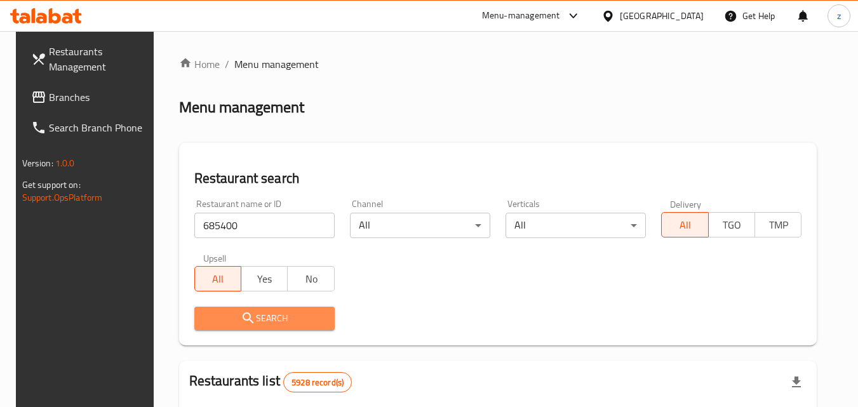
click at [240, 311] on span "Search" at bounding box center [265, 319] width 120 height 16
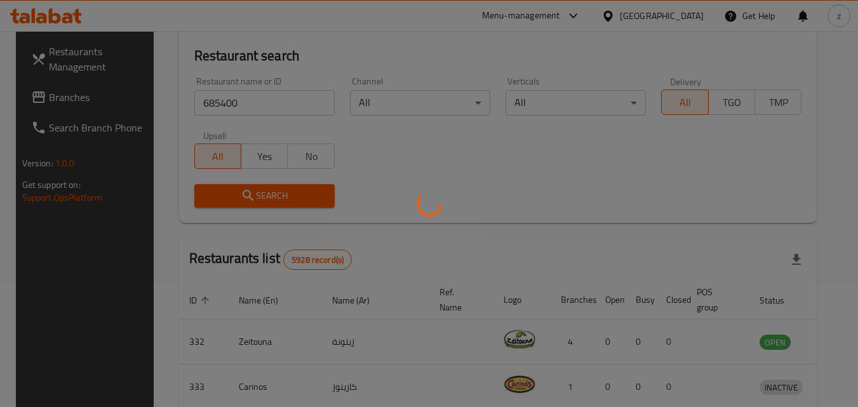
scroll to position [127, 0]
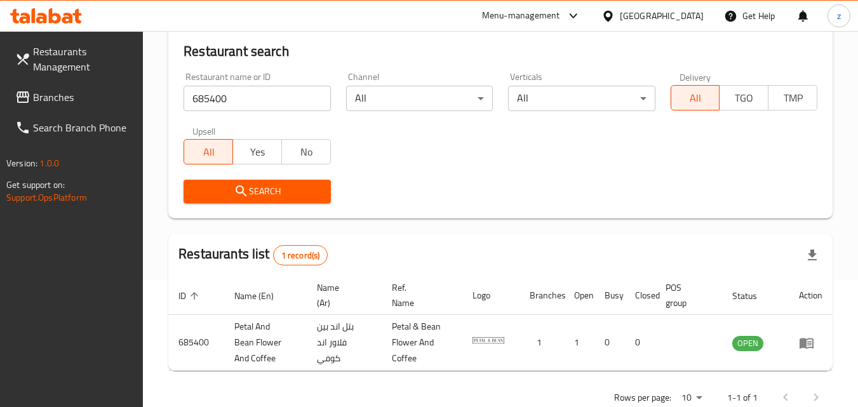
click at [615, 15] on icon at bounding box center [608, 16] width 13 height 13
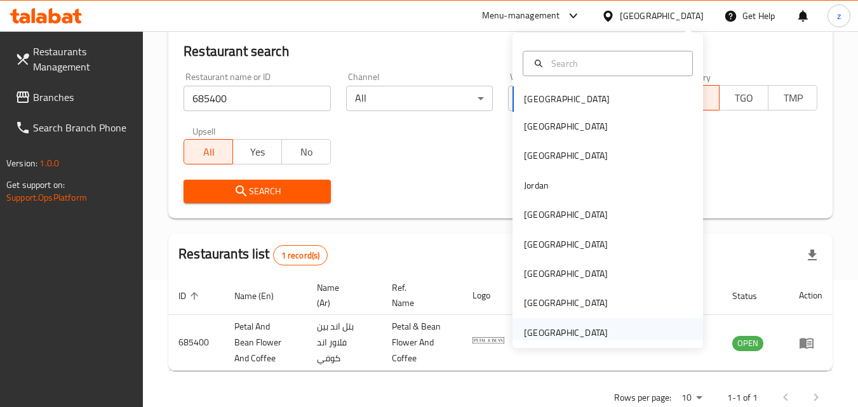
click at [600, 337] on div "[GEOGRAPHIC_DATA]" at bounding box center [566, 332] width 104 height 29
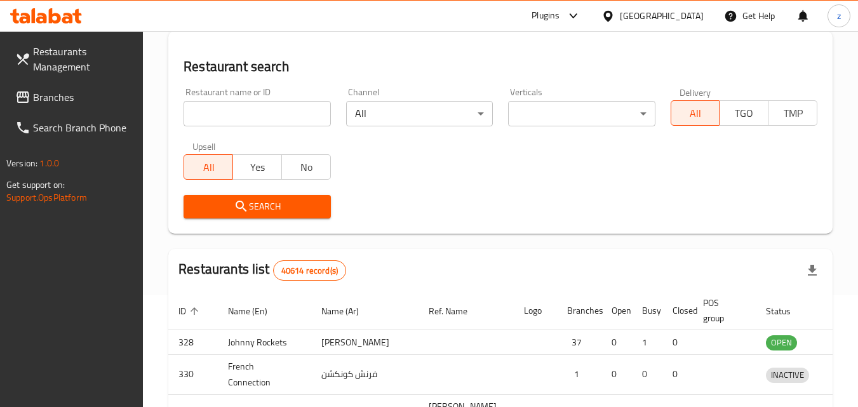
scroll to position [127, 0]
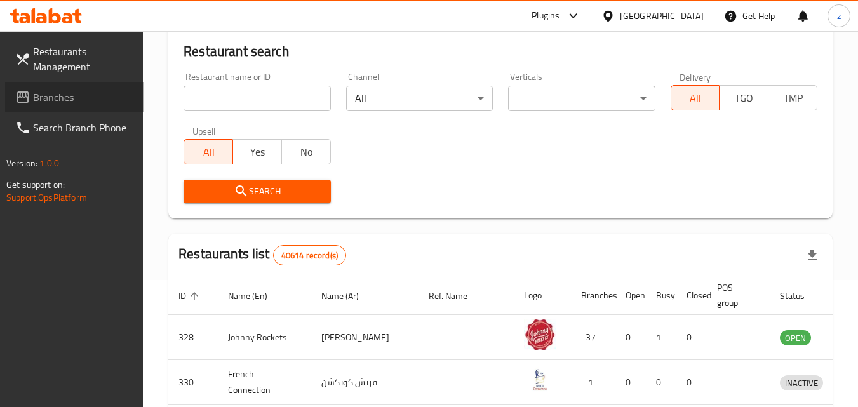
click at [46, 97] on span "Branches" at bounding box center [83, 97] width 100 height 15
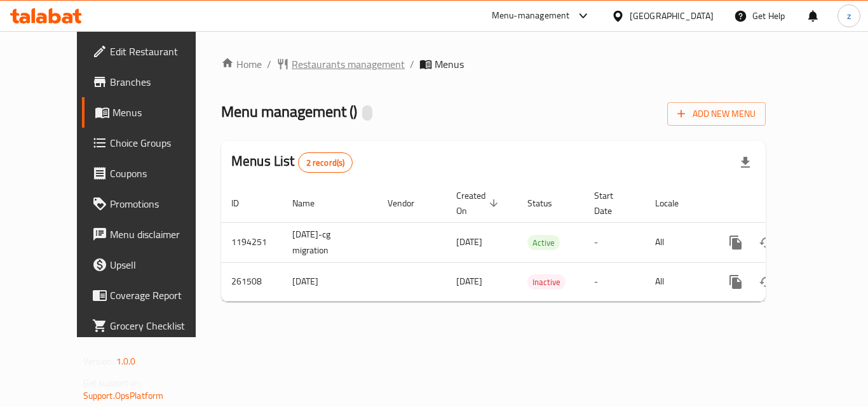
click at [292, 63] on span "Restaurants management" at bounding box center [348, 64] width 113 height 15
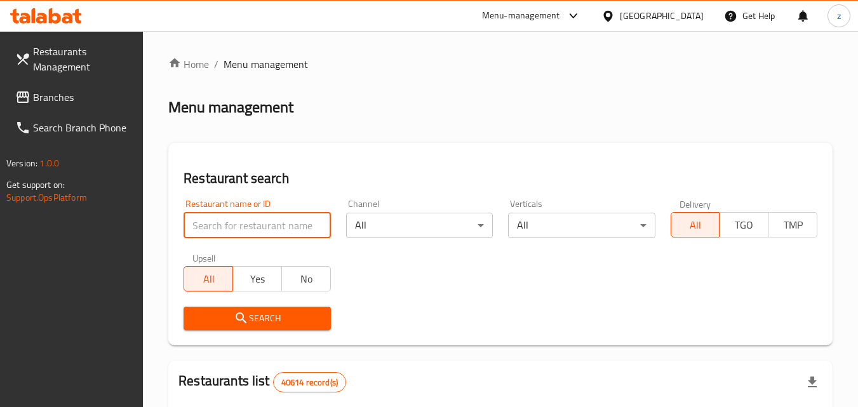
click at [240, 217] on input "search" at bounding box center [257, 225] width 147 height 25
paste input "627536"
type input "627536"
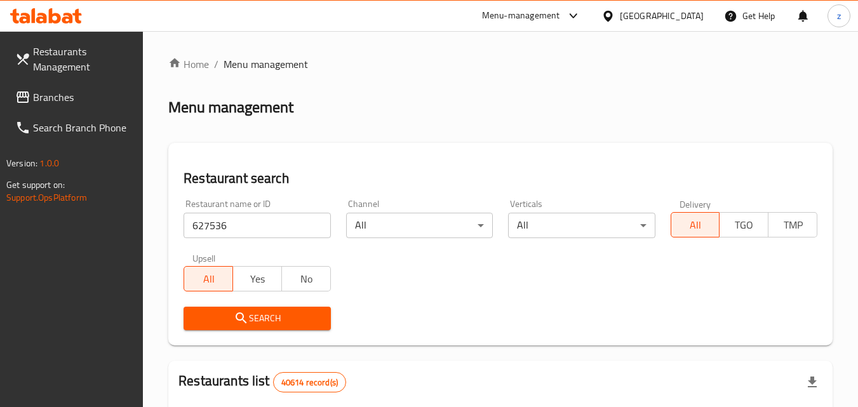
click at [241, 312] on icon "submit" at bounding box center [241, 318] width 15 height 15
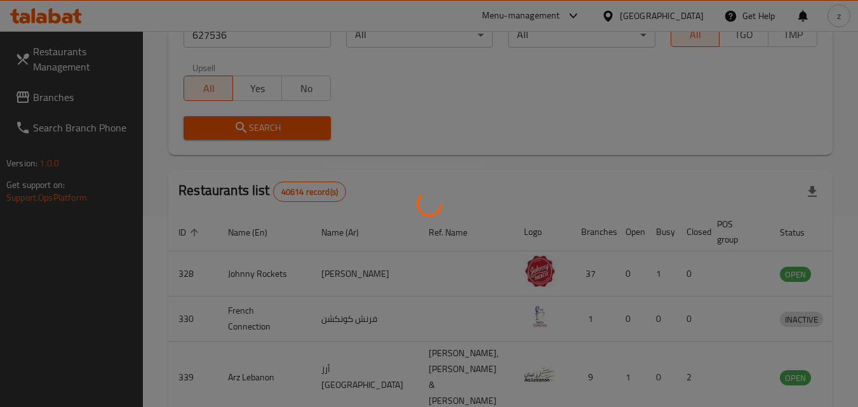
scroll to position [159, 0]
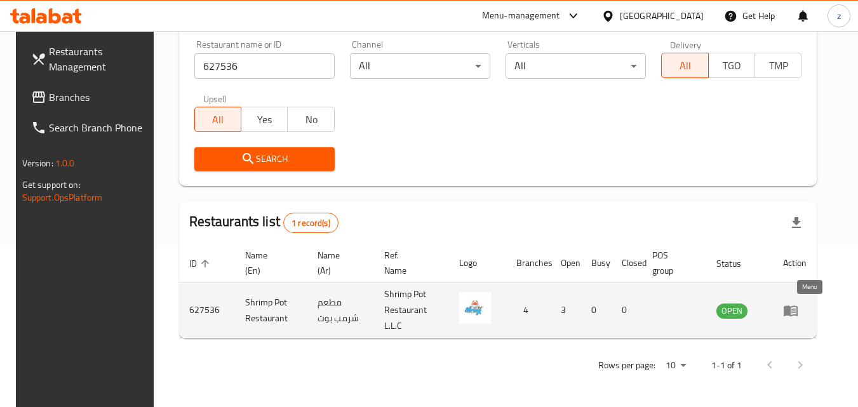
click at [798, 311] on icon "enhanced table" at bounding box center [791, 311] width 14 height 11
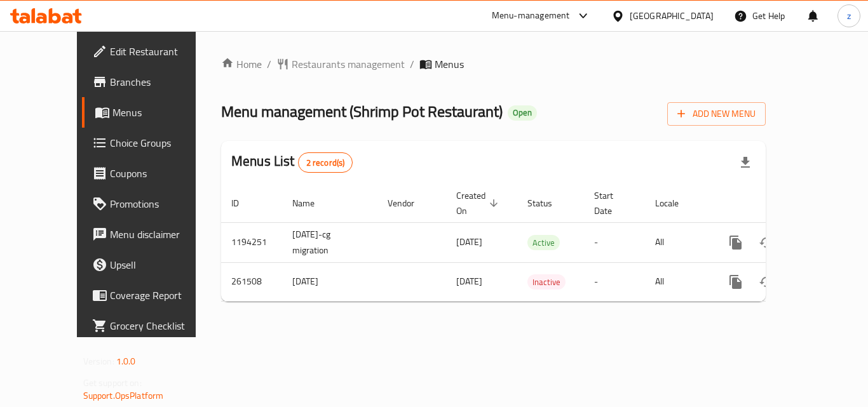
click at [110, 145] on span "Choice Groups" at bounding box center [161, 142] width 102 height 15
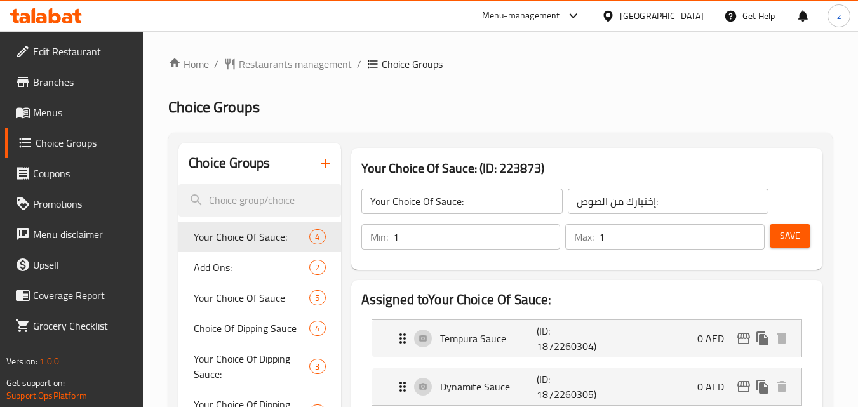
click at [67, 112] on span "Menus" at bounding box center [83, 112] width 100 height 15
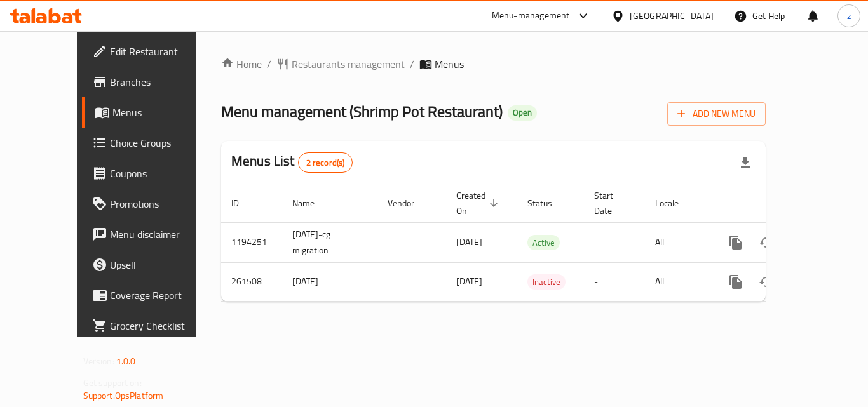
click at [307, 60] on span "Restaurants management" at bounding box center [348, 64] width 113 height 15
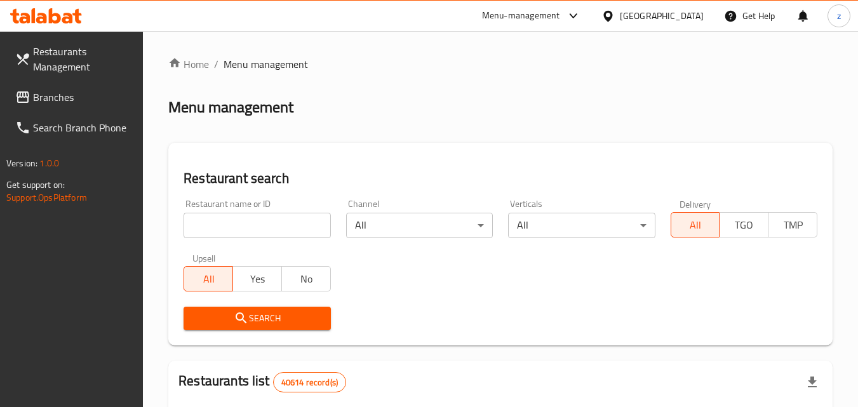
click at [635, 15] on div "[GEOGRAPHIC_DATA]" at bounding box center [662, 16] width 84 height 14
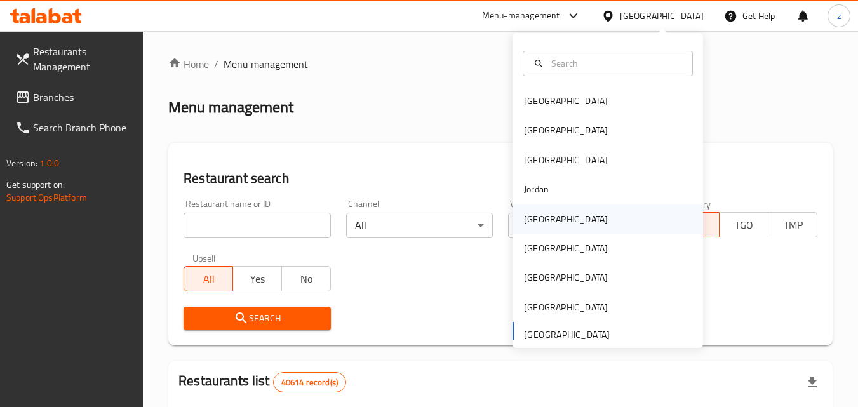
click at [553, 215] on div "Kuwait" at bounding box center [608, 219] width 191 height 29
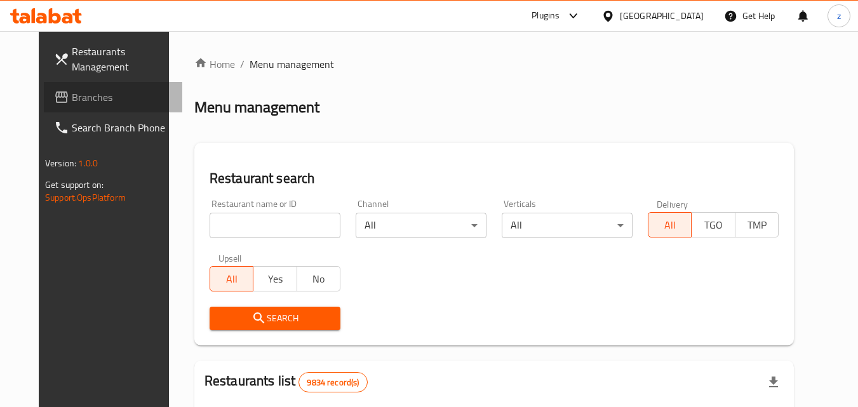
click at [78, 94] on span "Branches" at bounding box center [122, 97] width 100 height 15
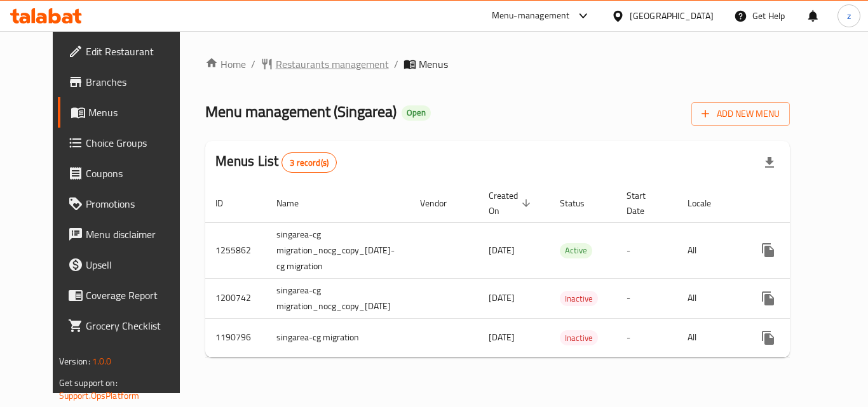
click at [289, 70] on span "Restaurants management" at bounding box center [332, 64] width 113 height 15
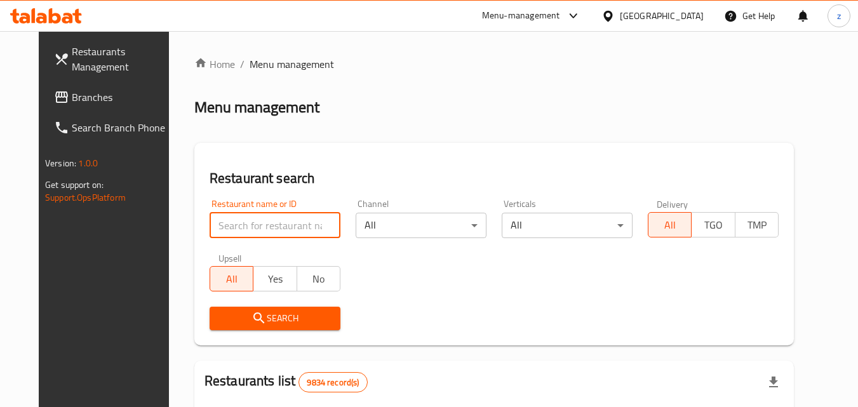
click at [257, 222] on input "search" at bounding box center [275, 225] width 131 height 25
paste input "623221"
type input "623221"
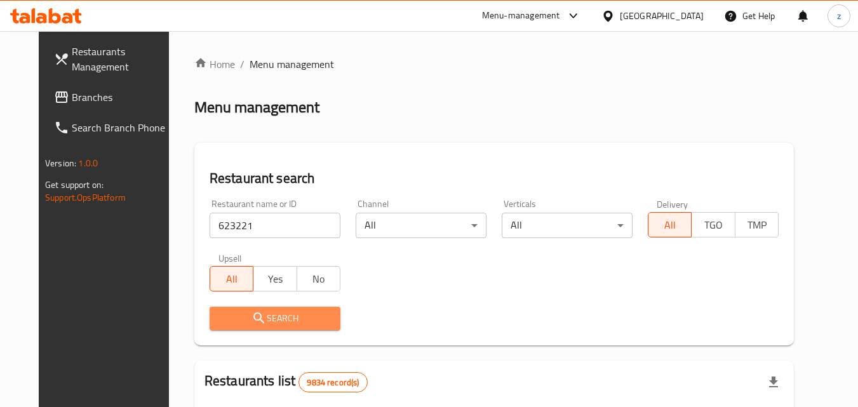
click at [251, 313] on span "Search" at bounding box center [275, 319] width 111 height 16
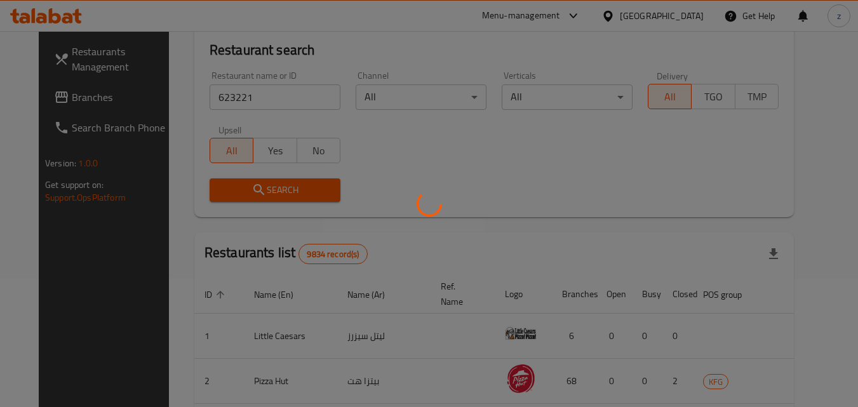
scroll to position [149, 0]
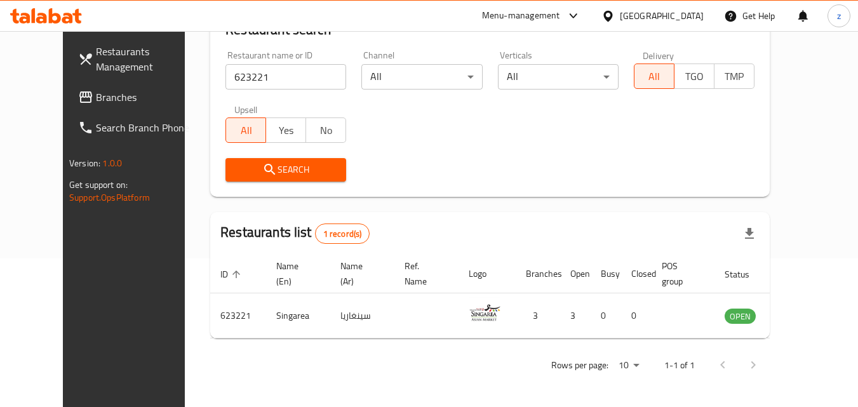
click at [615, 14] on icon at bounding box center [608, 16] width 13 height 13
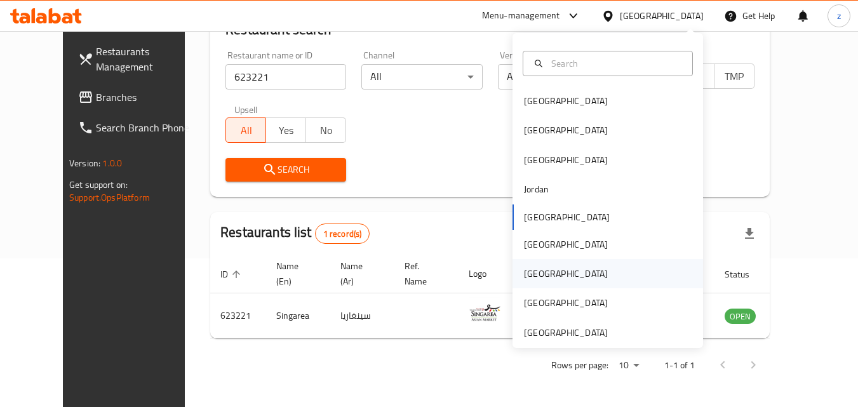
click at [548, 266] on div "[GEOGRAPHIC_DATA]" at bounding box center [608, 273] width 191 height 29
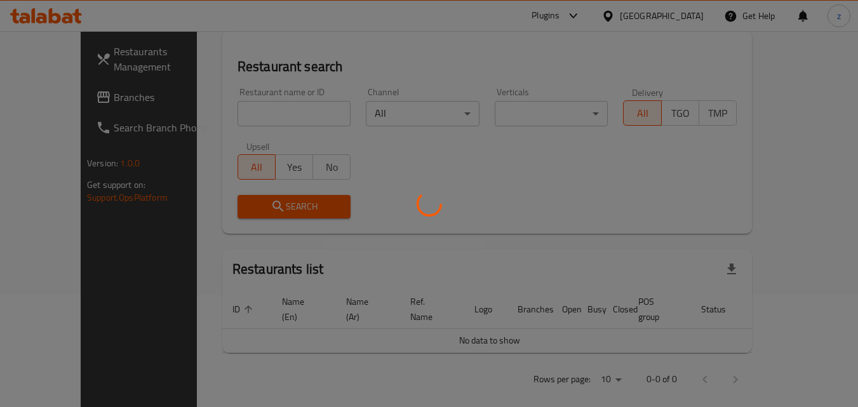
scroll to position [149, 0]
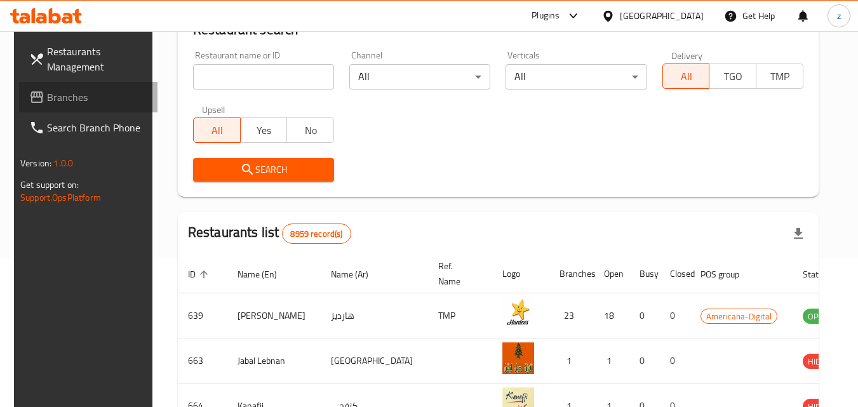
click at [62, 98] on span "Branches" at bounding box center [97, 97] width 100 height 15
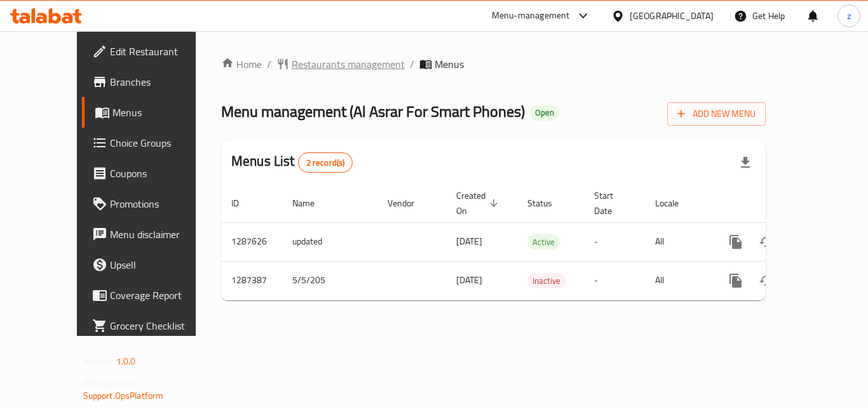
click at [310, 69] on span "Restaurants management" at bounding box center [348, 64] width 113 height 15
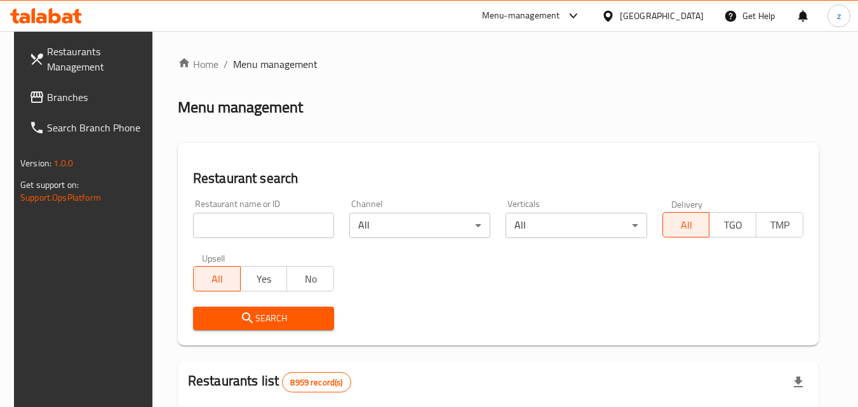
click at [266, 217] on input "search" at bounding box center [263, 225] width 141 height 25
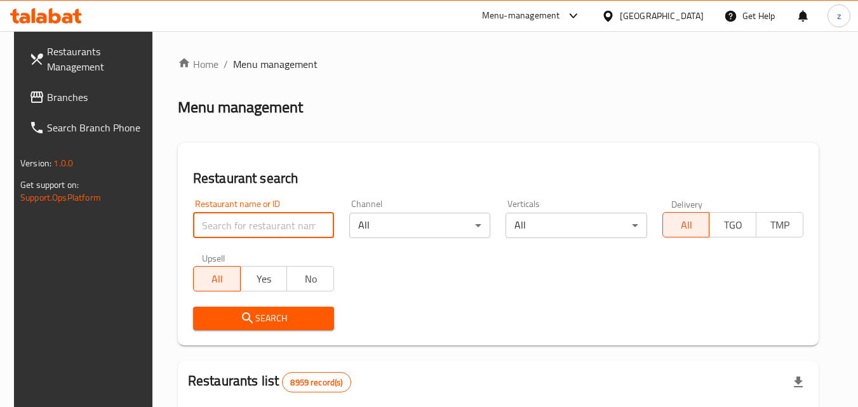
paste input "696648"
type input "696648"
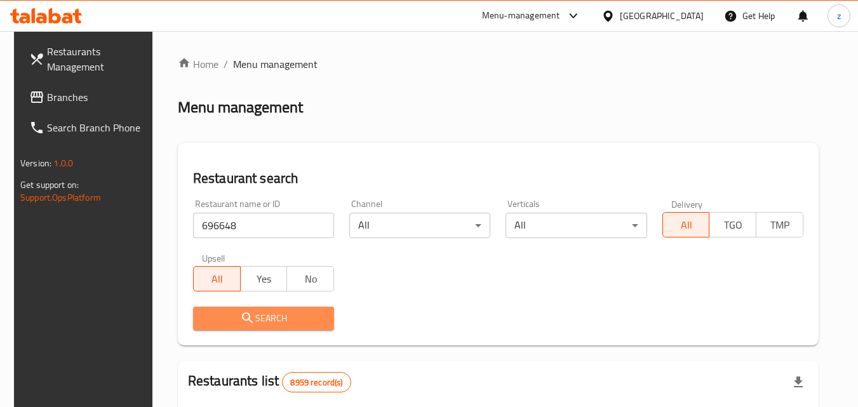
click at [288, 314] on span "Search" at bounding box center [263, 319] width 121 height 16
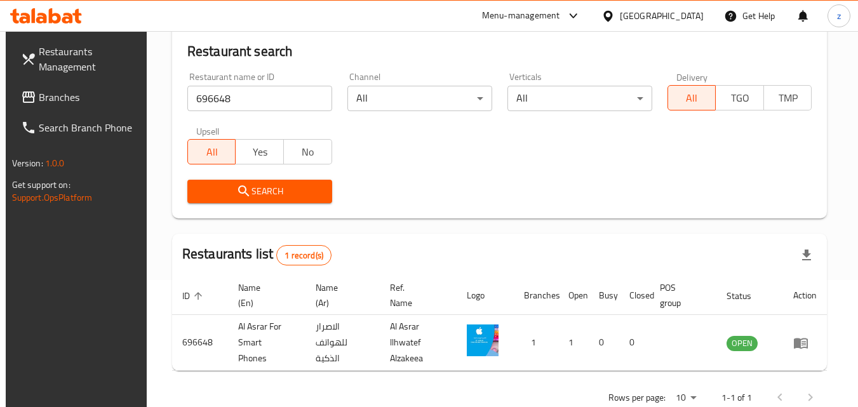
scroll to position [159, 0]
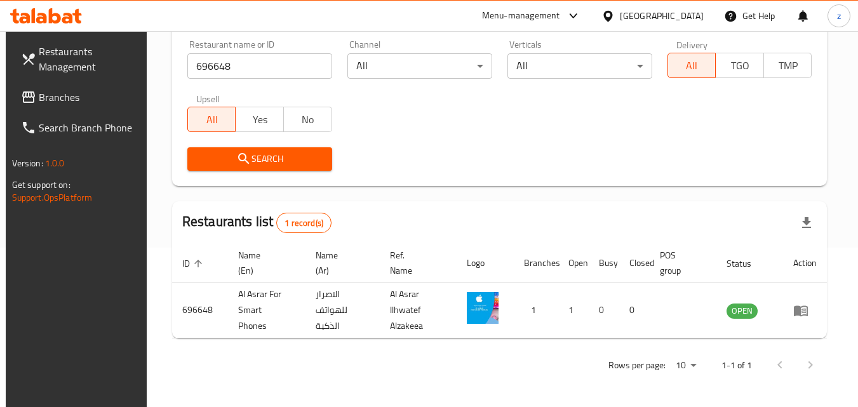
click at [685, 22] on div "[GEOGRAPHIC_DATA]" at bounding box center [662, 16] width 84 height 14
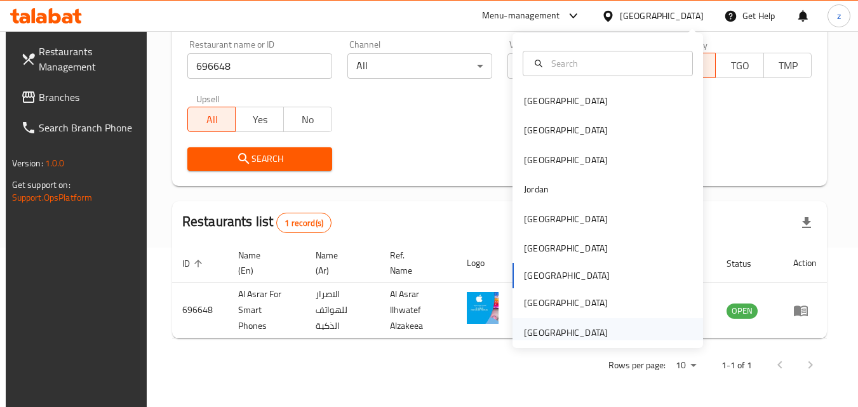
click at [625, 338] on div "[GEOGRAPHIC_DATA]" at bounding box center [608, 332] width 191 height 29
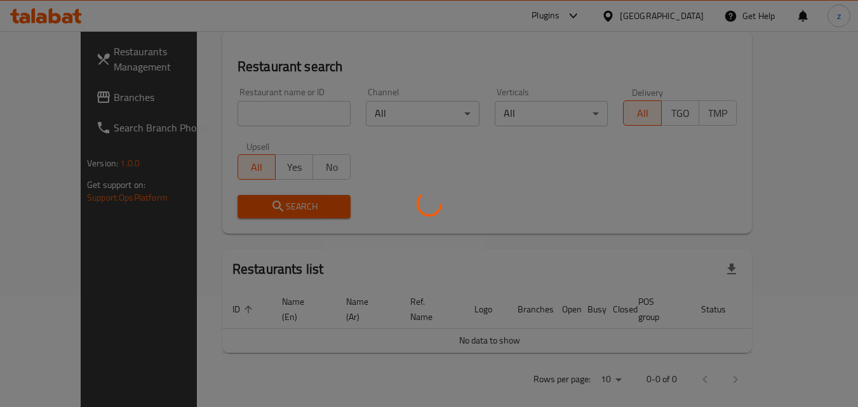
scroll to position [159, 0]
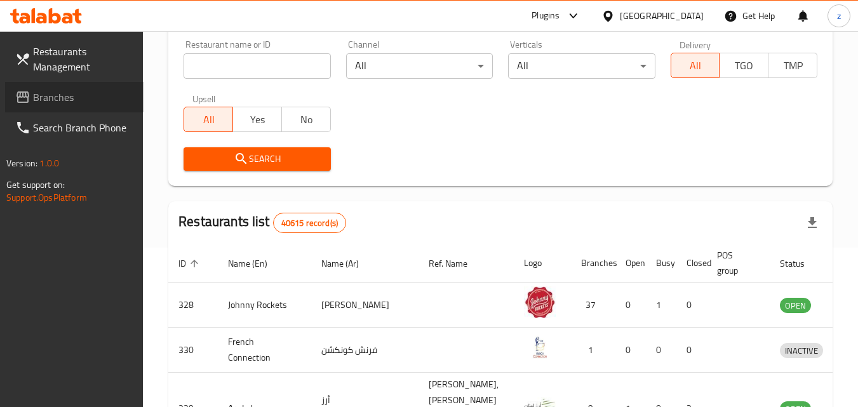
click at [64, 102] on span "Branches" at bounding box center [83, 97] width 100 height 15
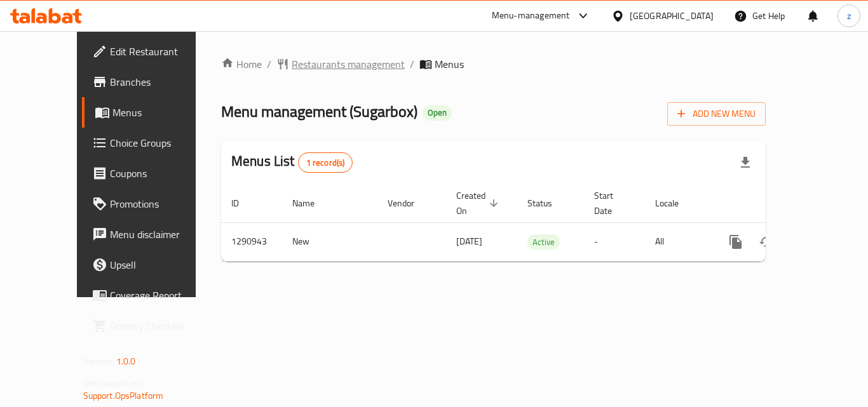
click at [301, 65] on span "Restaurants management" at bounding box center [348, 64] width 113 height 15
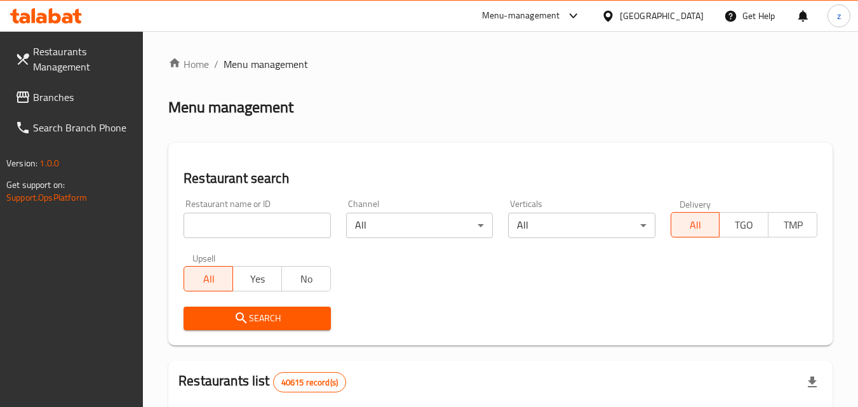
click at [293, 225] on input "search" at bounding box center [257, 225] width 147 height 25
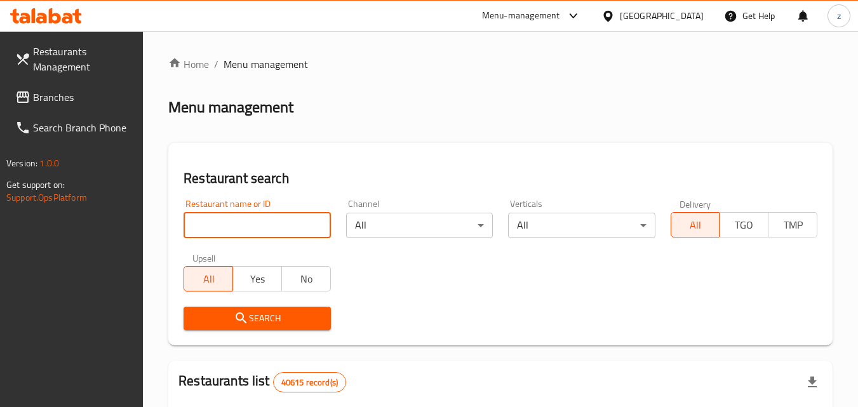
paste input "698423"
type input "698423"
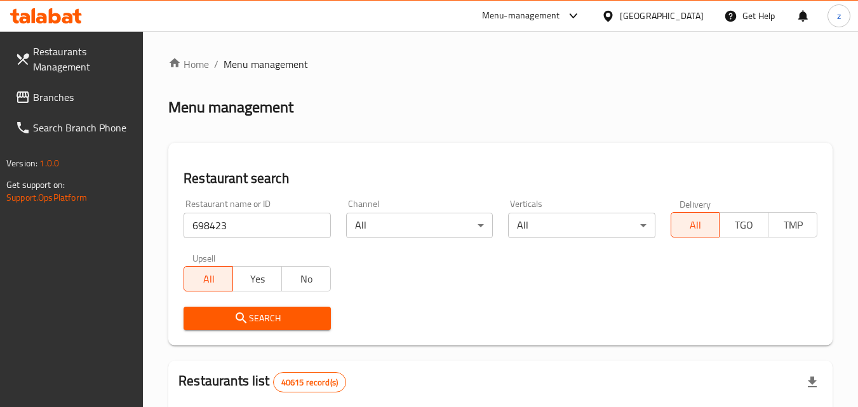
click at [262, 319] on span "Search" at bounding box center [257, 319] width 126 height 16
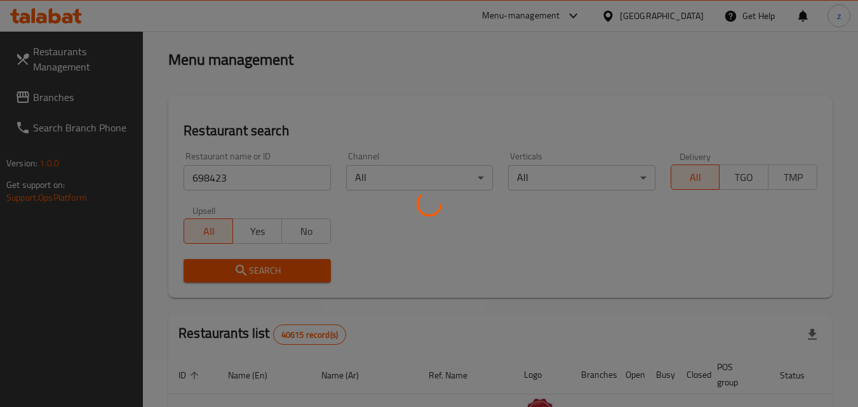
scroll to position [127, 0]
